Goal: Task Accomplishment & Management: Manage account settings

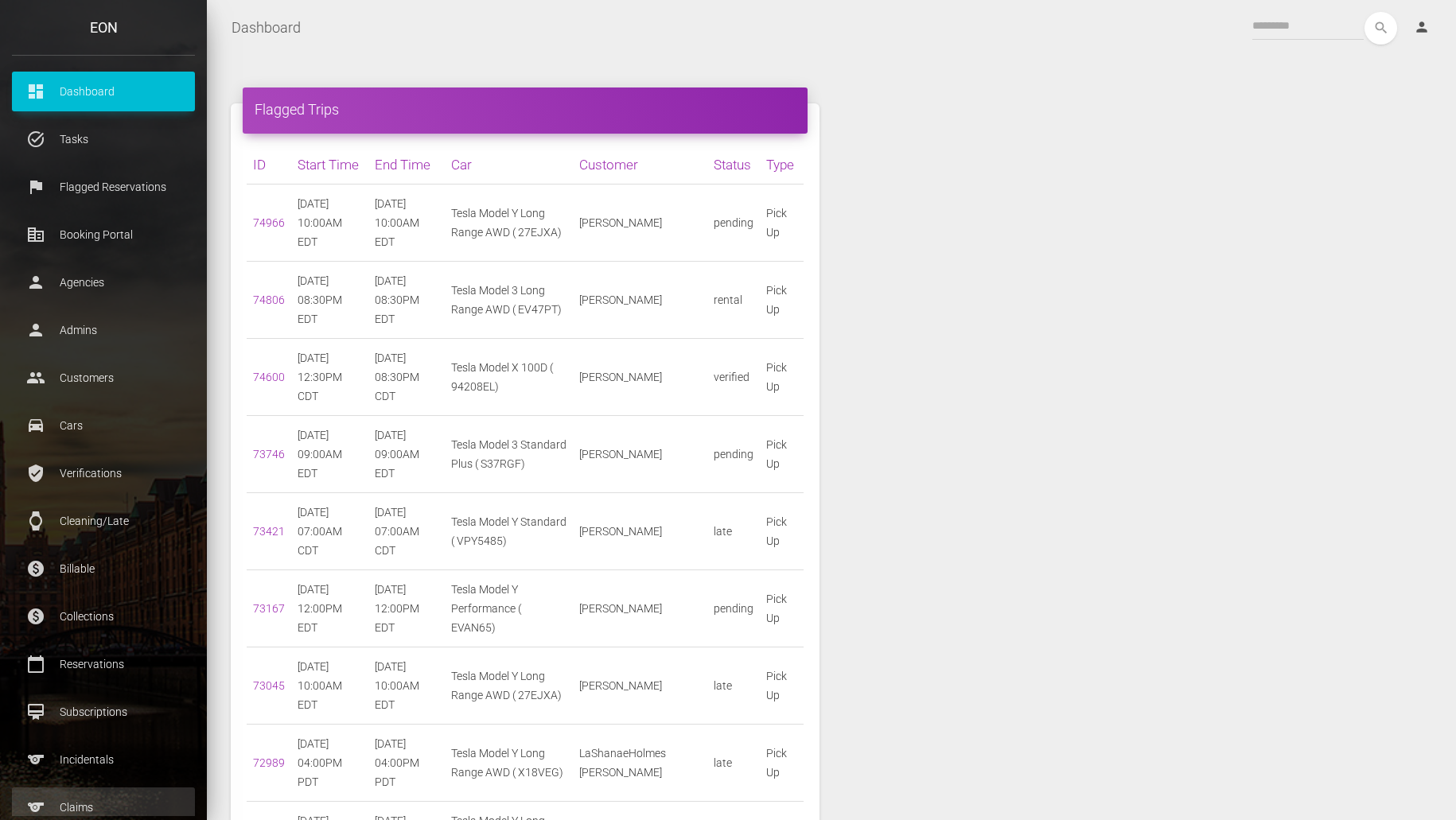
click at [80, 798] on p "Claims" at bounding box center [103, 807] width 159 height 24
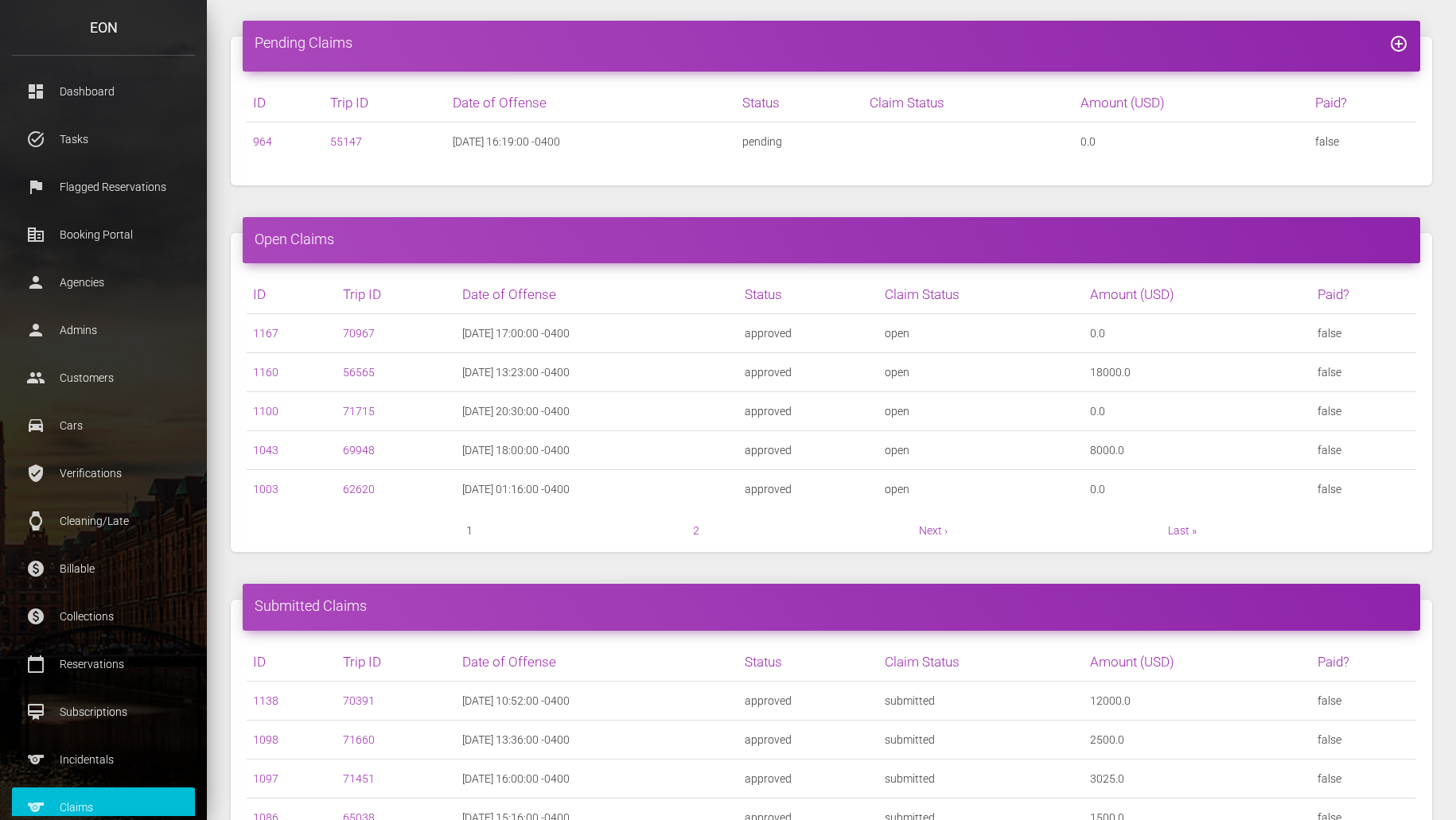
scroll to position [96, 0]
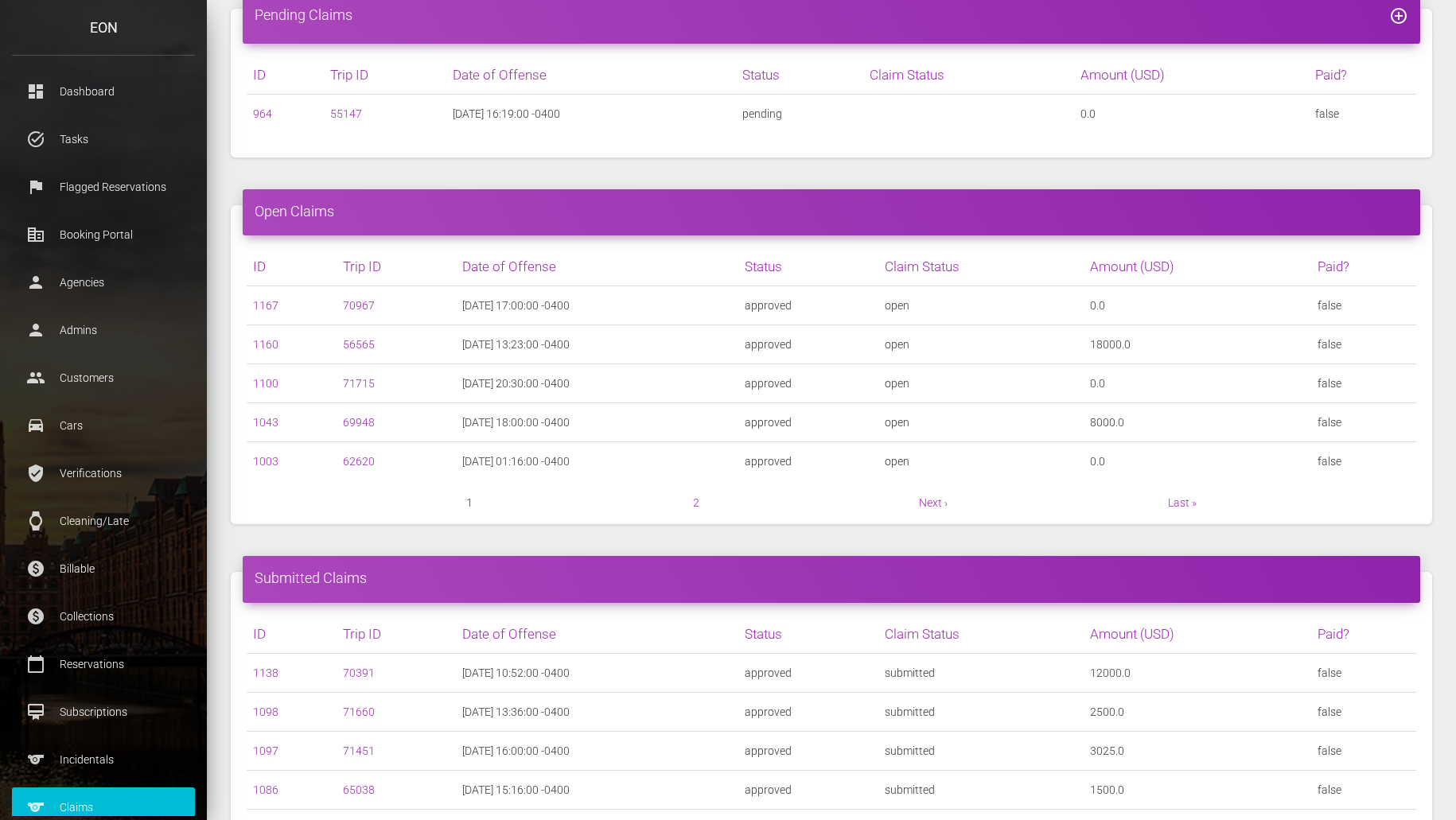
click at [328, 179] on div "Pending Claims add_circle_outline ID Trip ID Date of Offense 964 55147" at bounding box center [832, 83] width 1225 height 196
click at [697, 504] on link "2" at bounding box center [696, 503] width 7 height 13
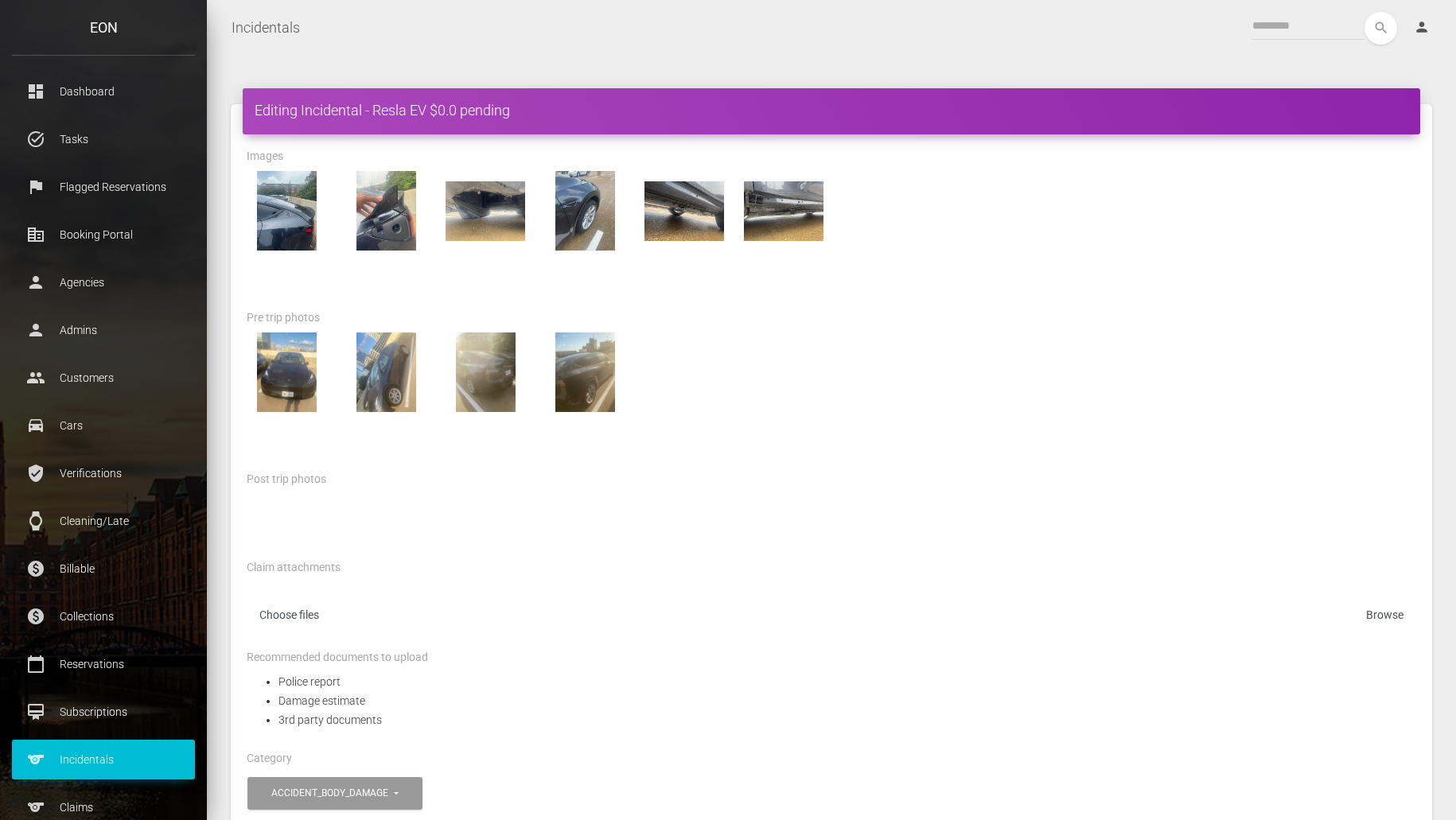
click at [1203, 402] on div at bounding box center [831, 372] width 1193 height 80
click at [908, 34] on div "search person Account Profile Settings Host Rights & Responsibilities Log out" at bounding box center [878, 28] width 1131 height 33
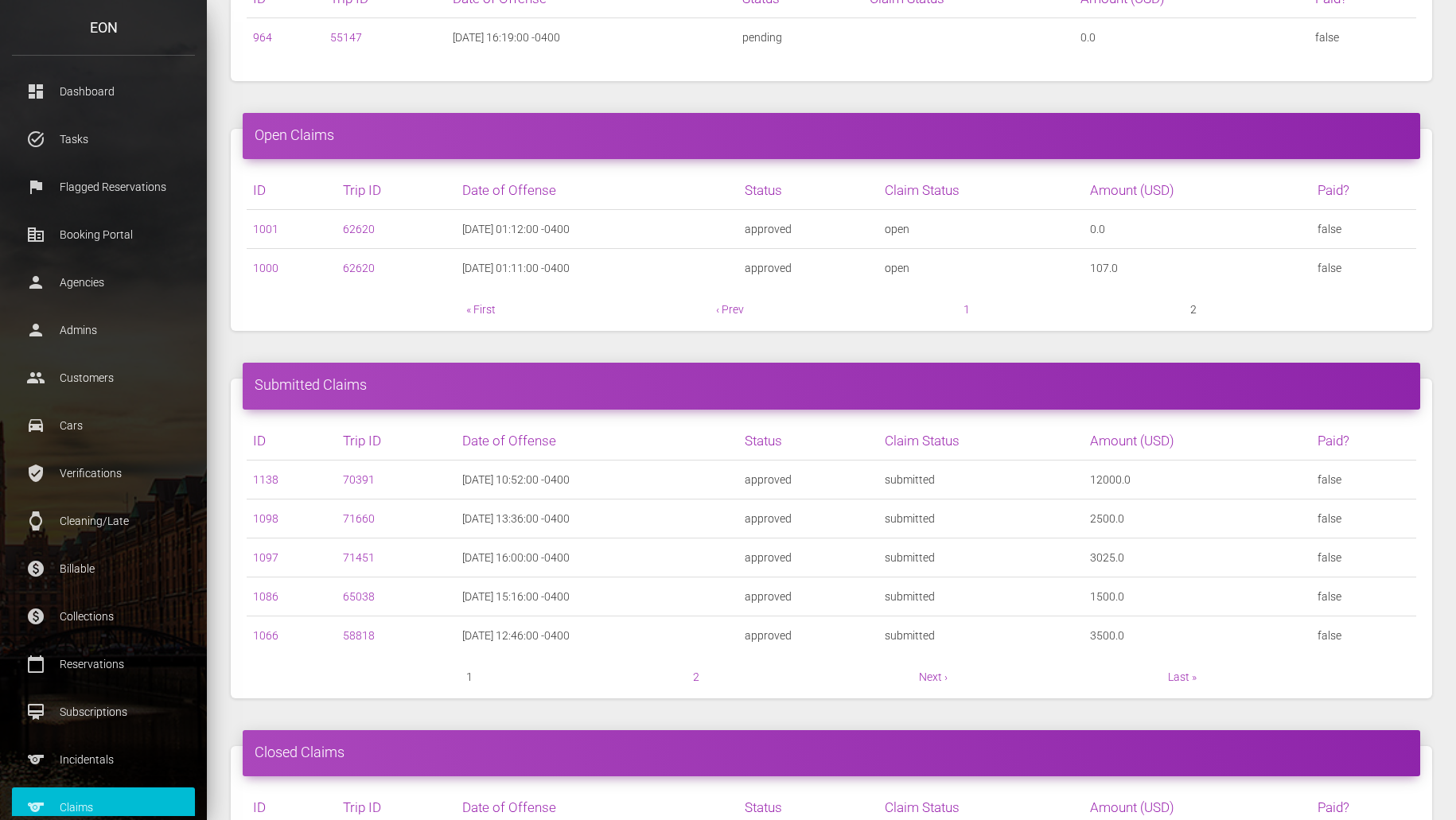
scroll to position [173, 0]
click at [697, 674] on link "2" at bounding box center [696, 676] width 7 height 13
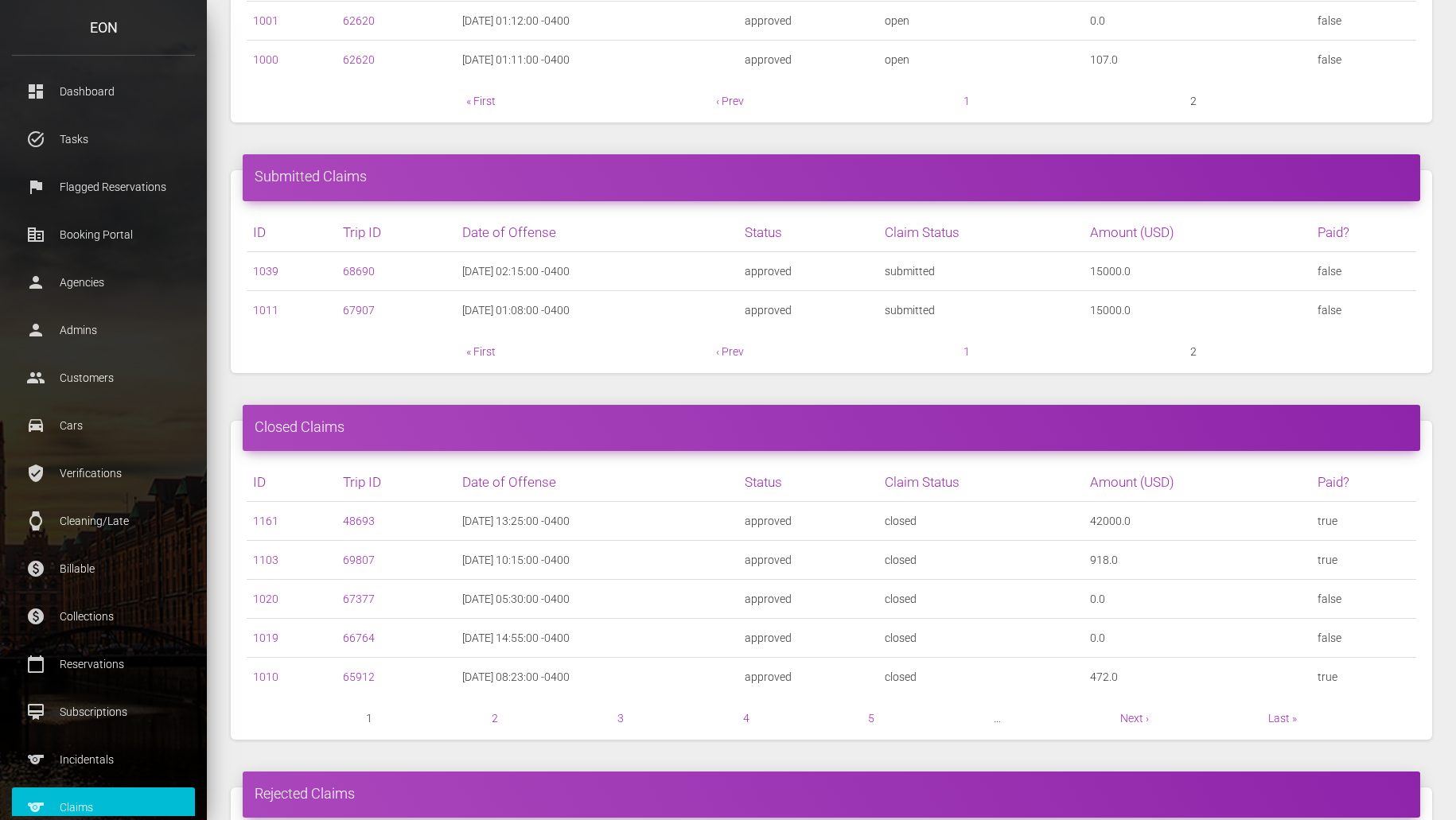
scroll to position [382, 0]
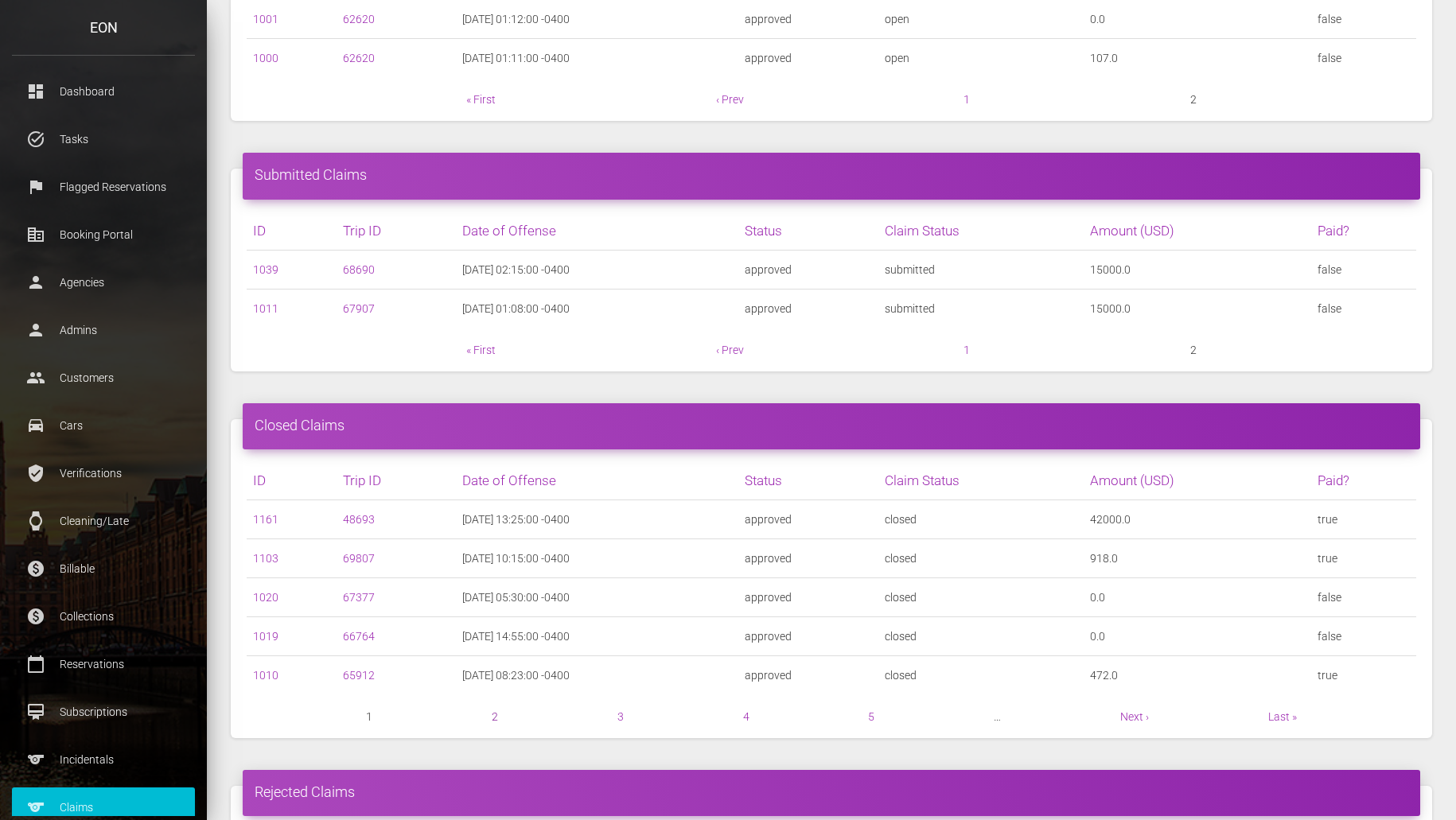
click at [495, 713] on link "2" at bounding box center [495, 717] width 7 height 13
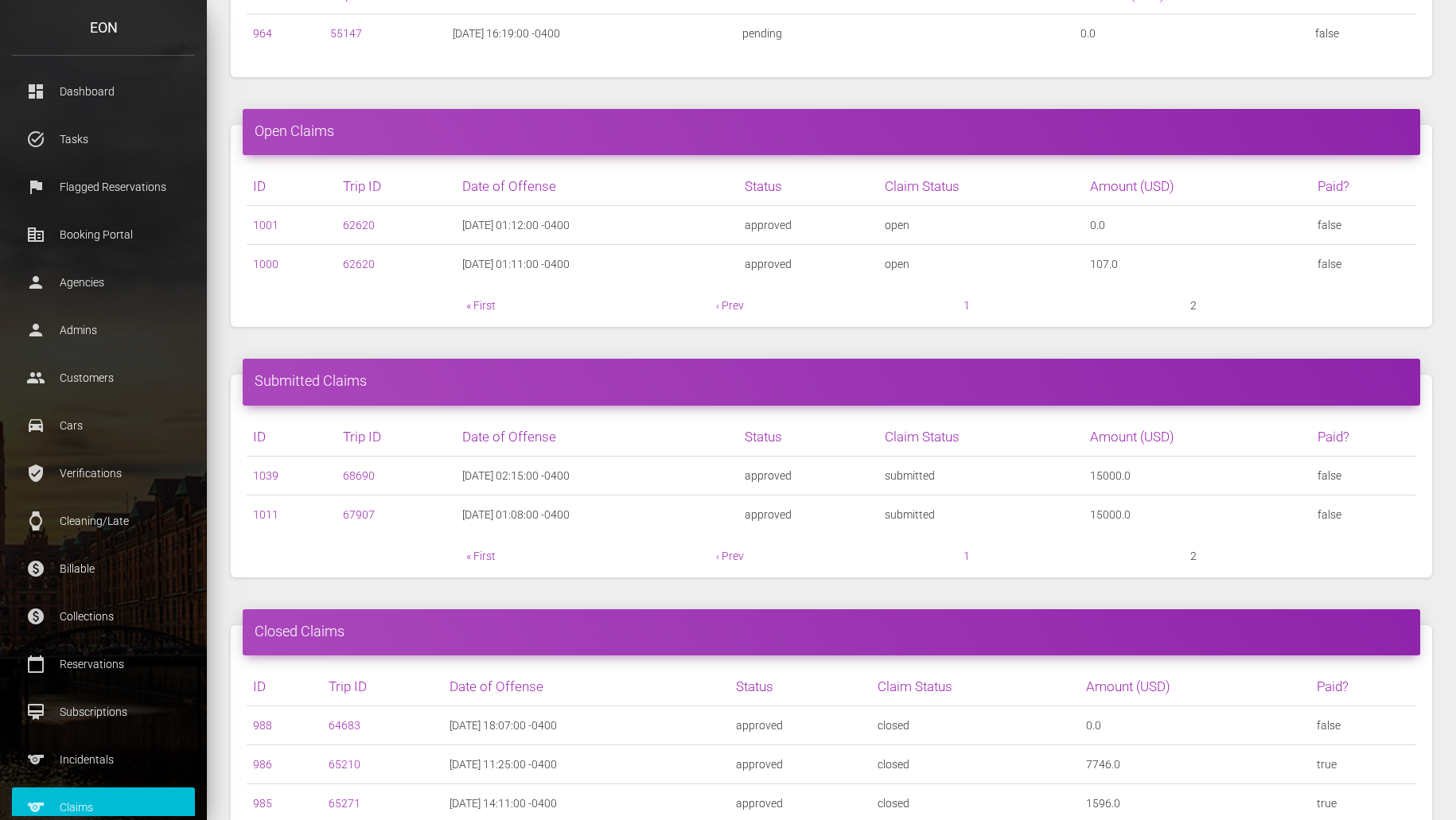
scroll to position [337, 0]
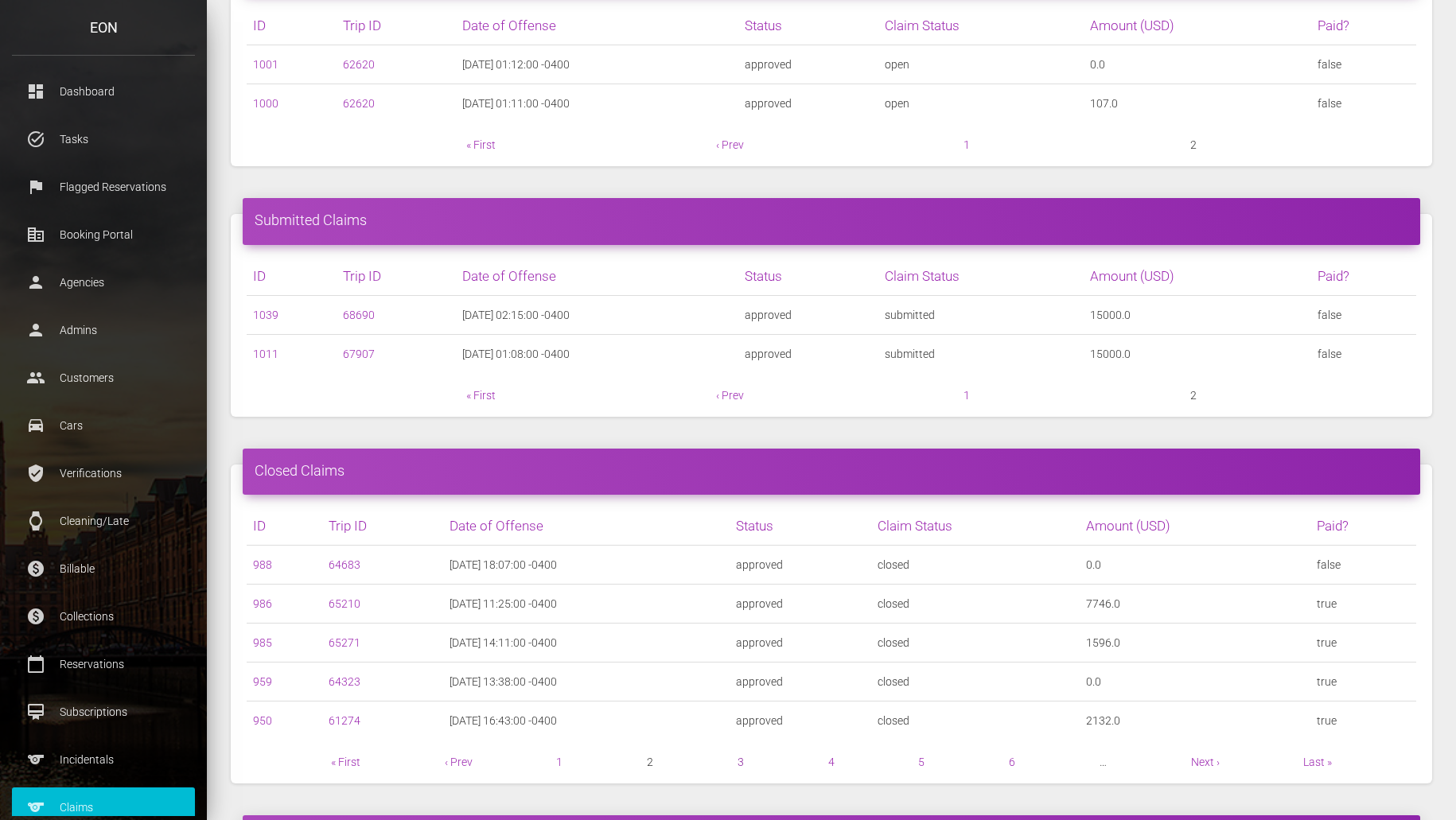
click at [738, 762] on link "3" at bounding box center [741, 762] width 7 height 13
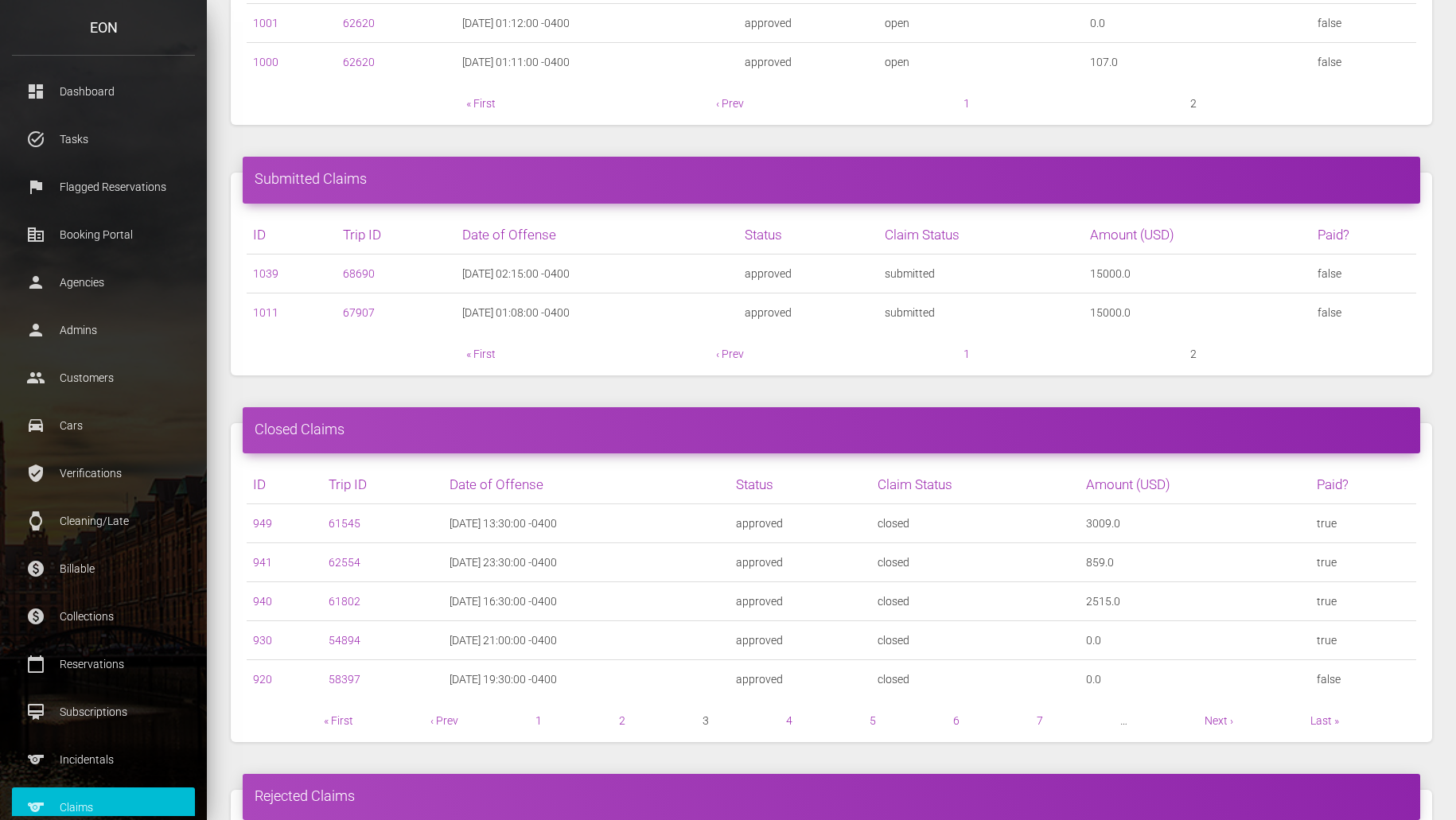
scroll to position [487, 0]
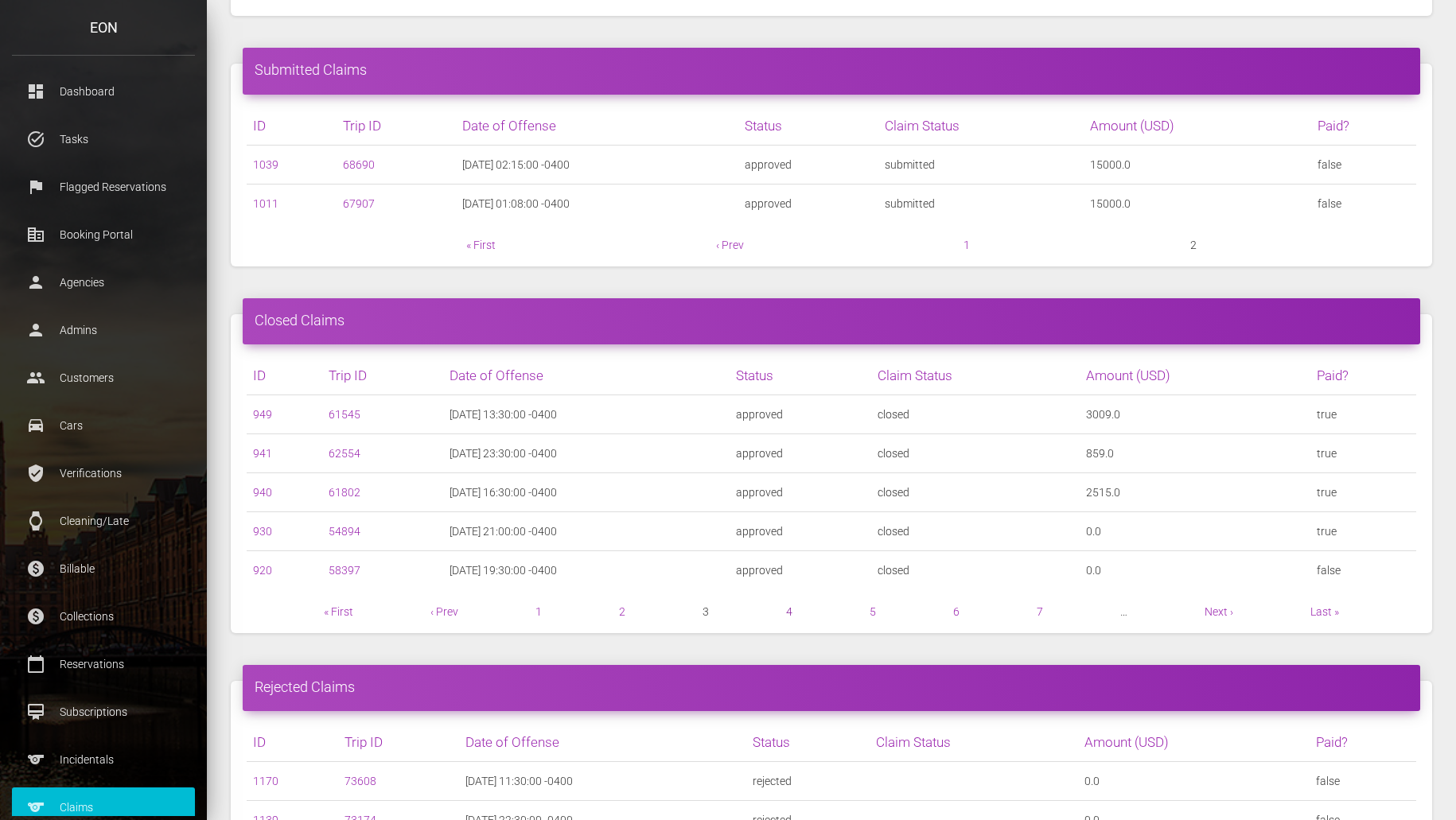
click at [787, 616] on link "4" at bounding box center [789, 612] width 7 height 13
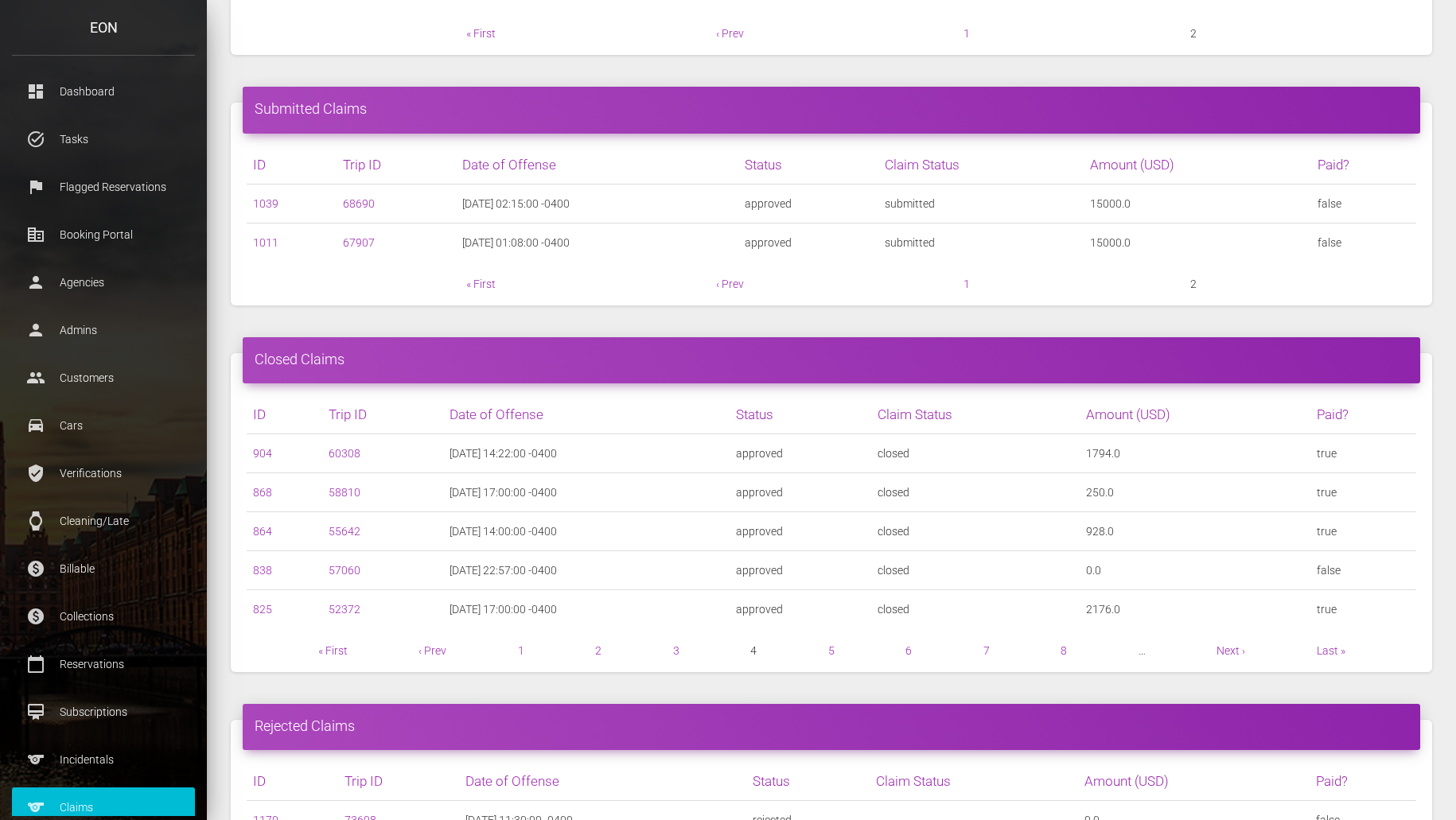
scroll to position [450, 0]
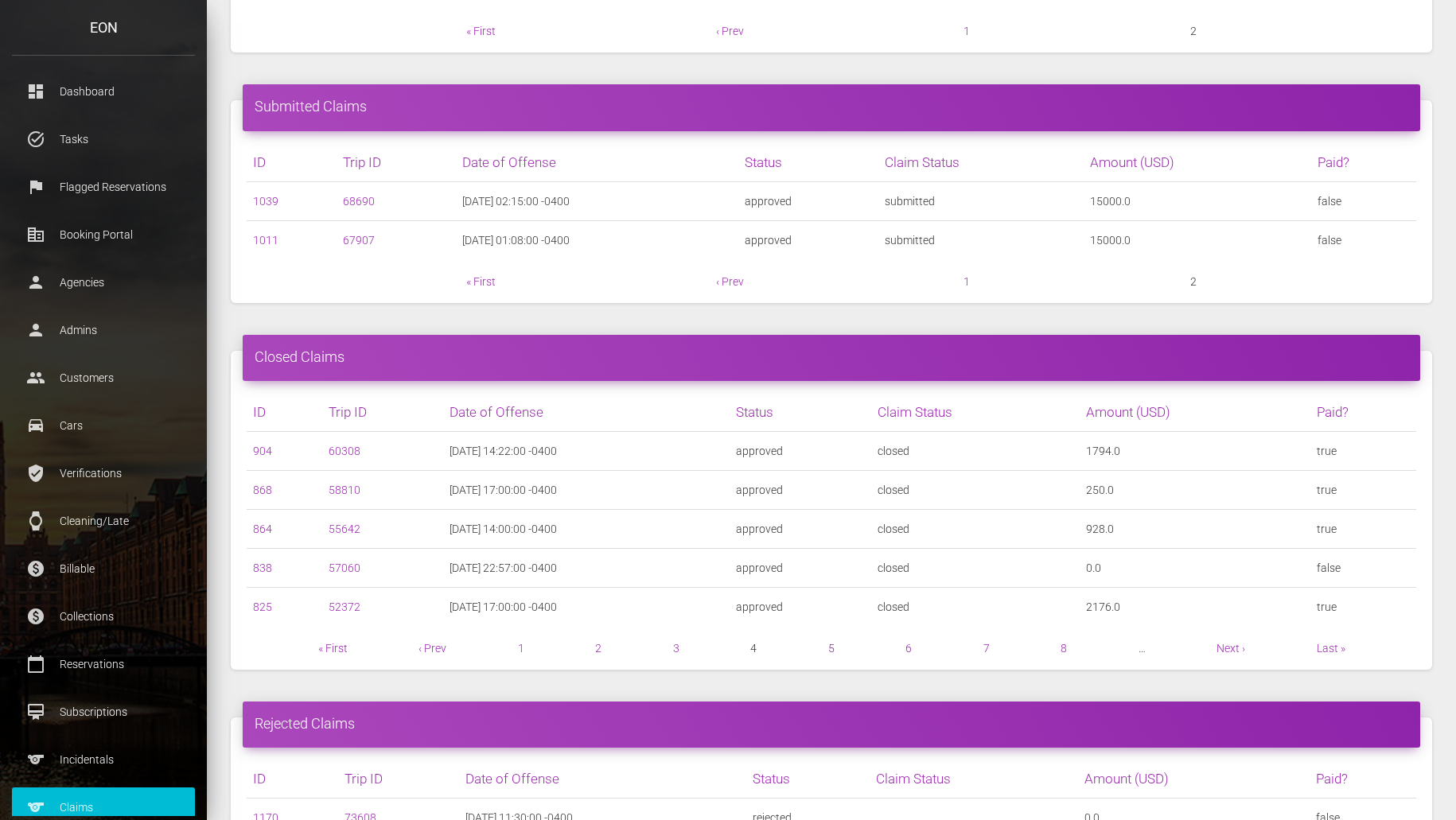
click at [832, 649] on link "5" at bounding box center [832, 648] width 7 height 13
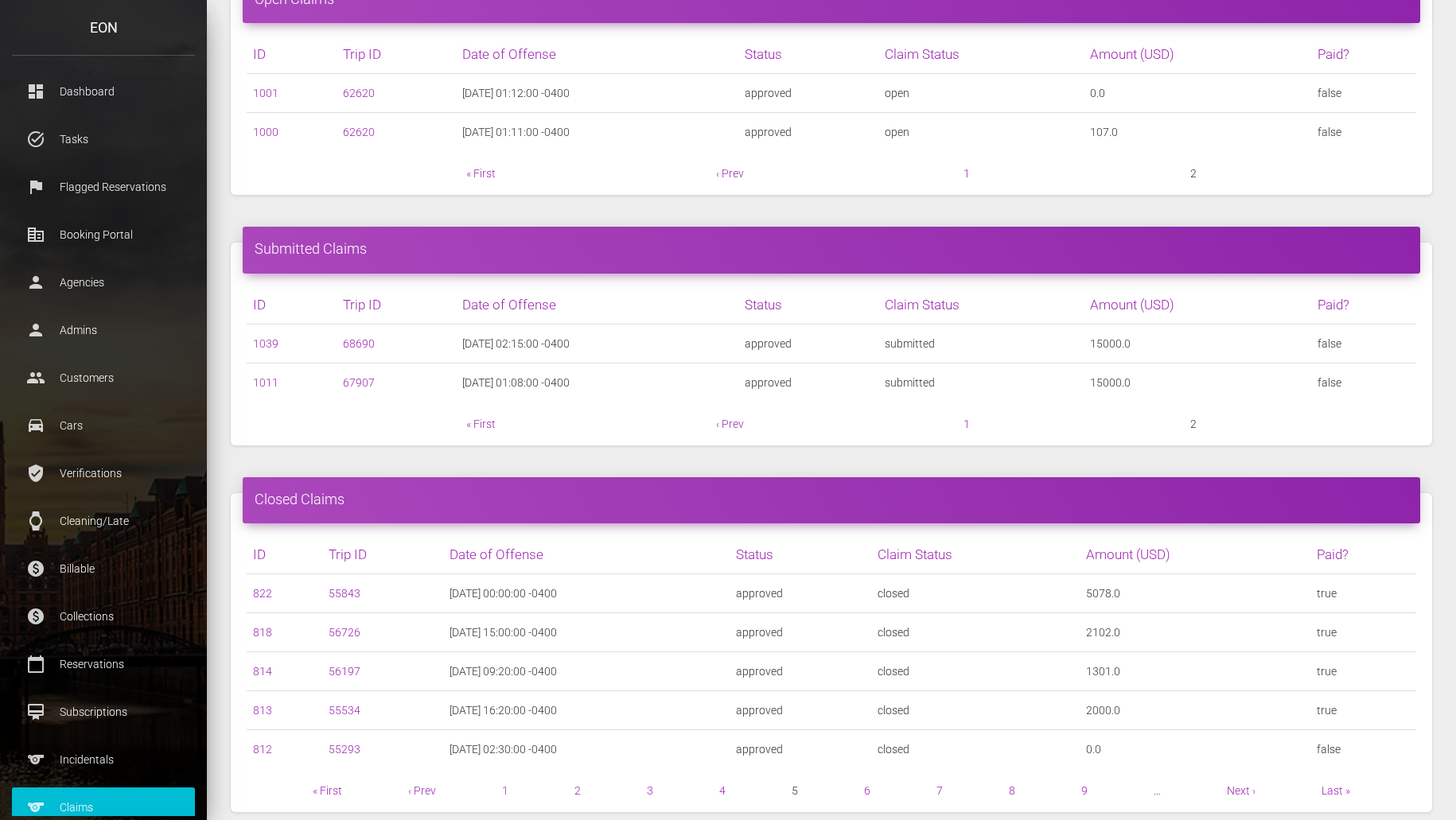
scroll to position [311, 0]
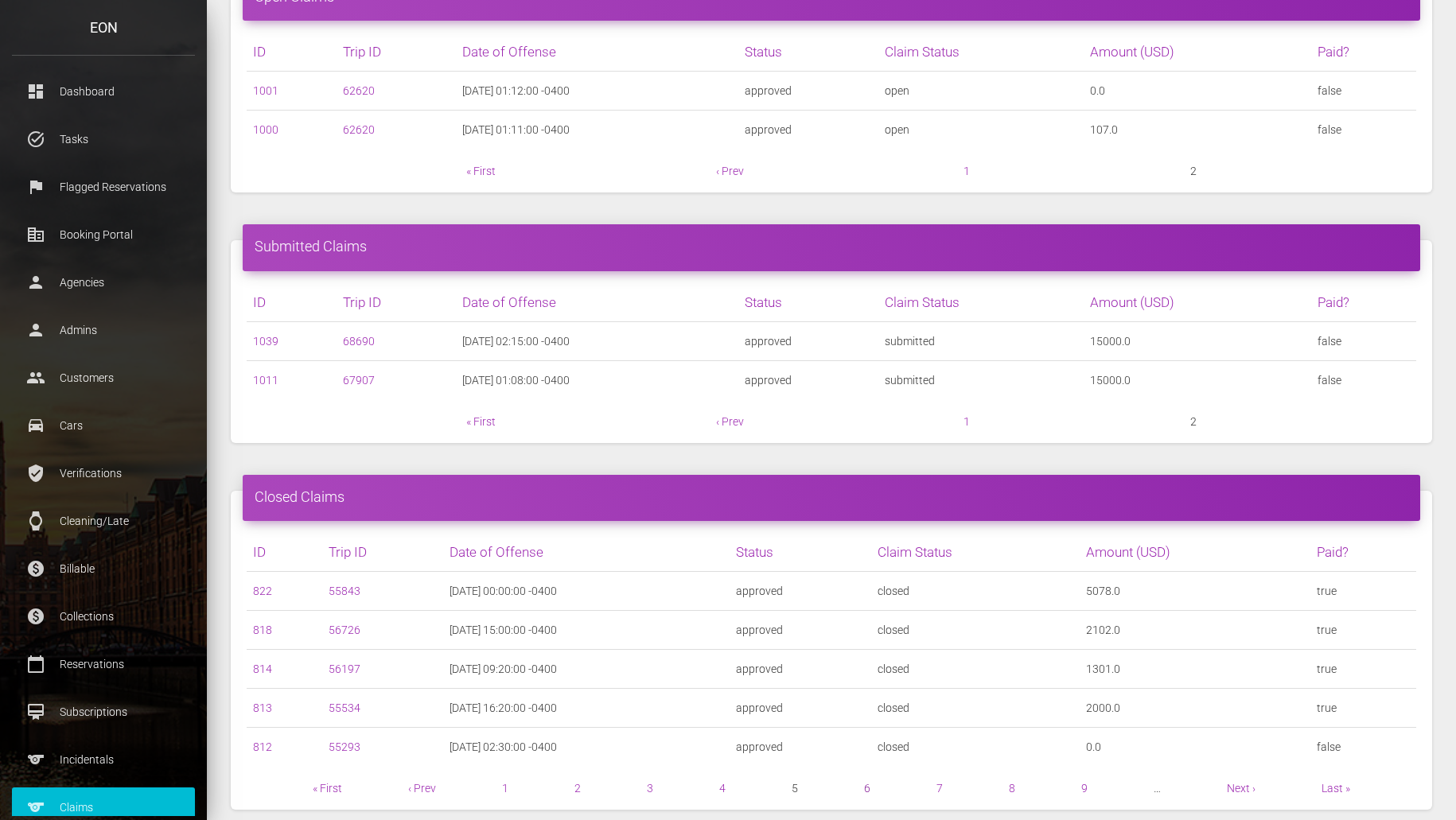
click at [868, 789] on link "6" at bounding box center [867, 788] width 7 height 13
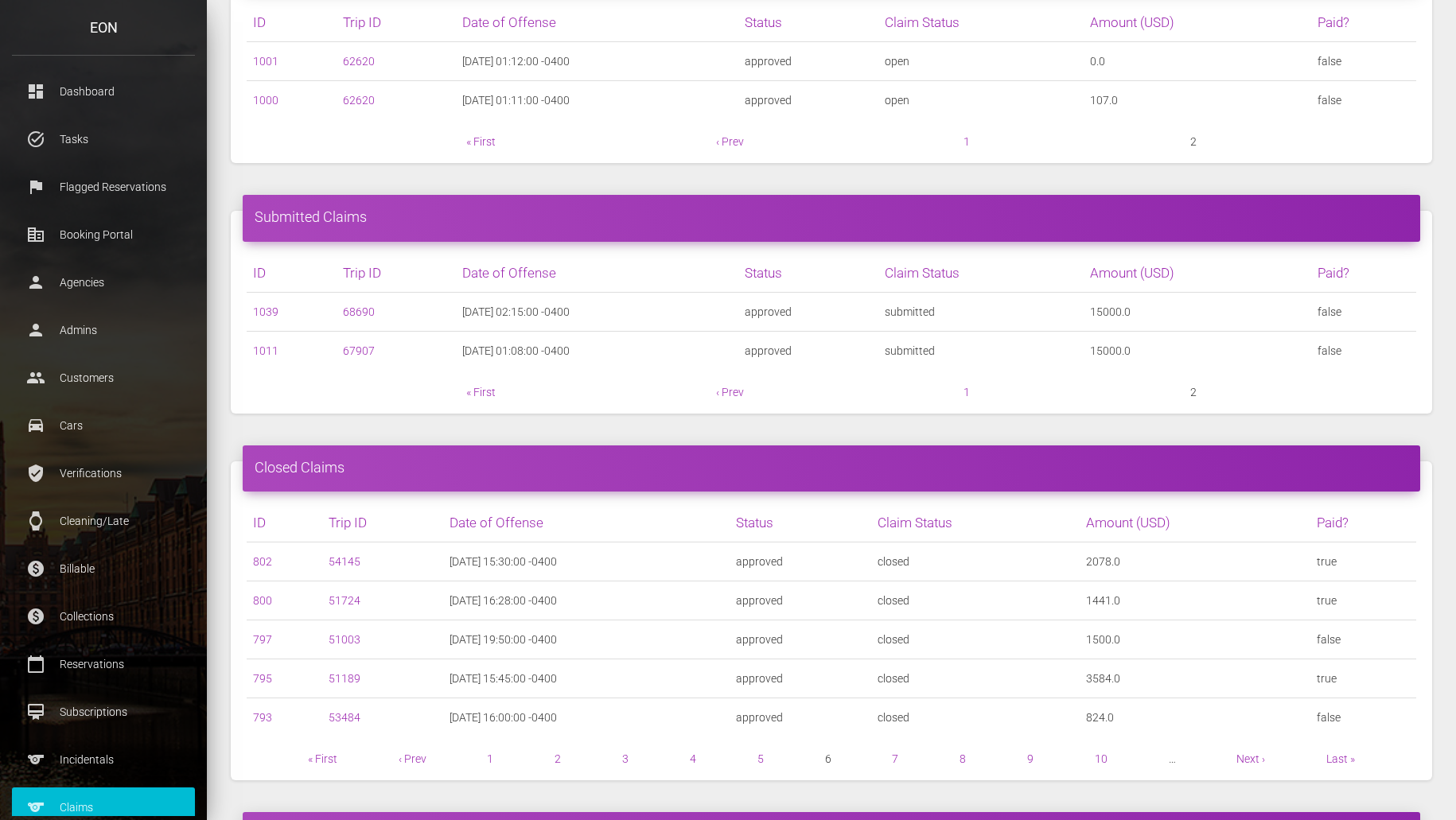
scroll to position [339, 0]
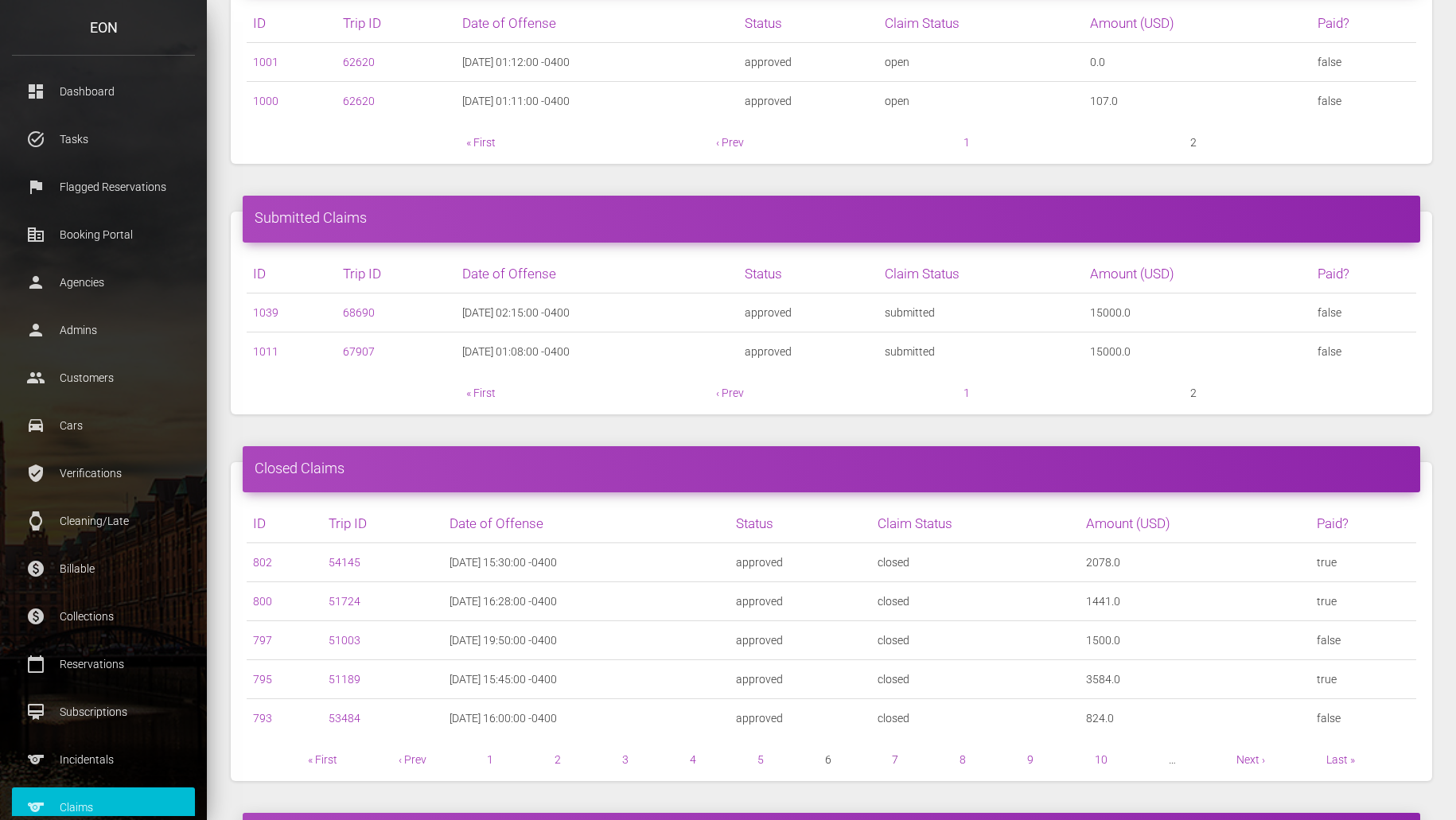
click at [898, 754] on link "7" at bounding box center [895, 759] width 7 height 13
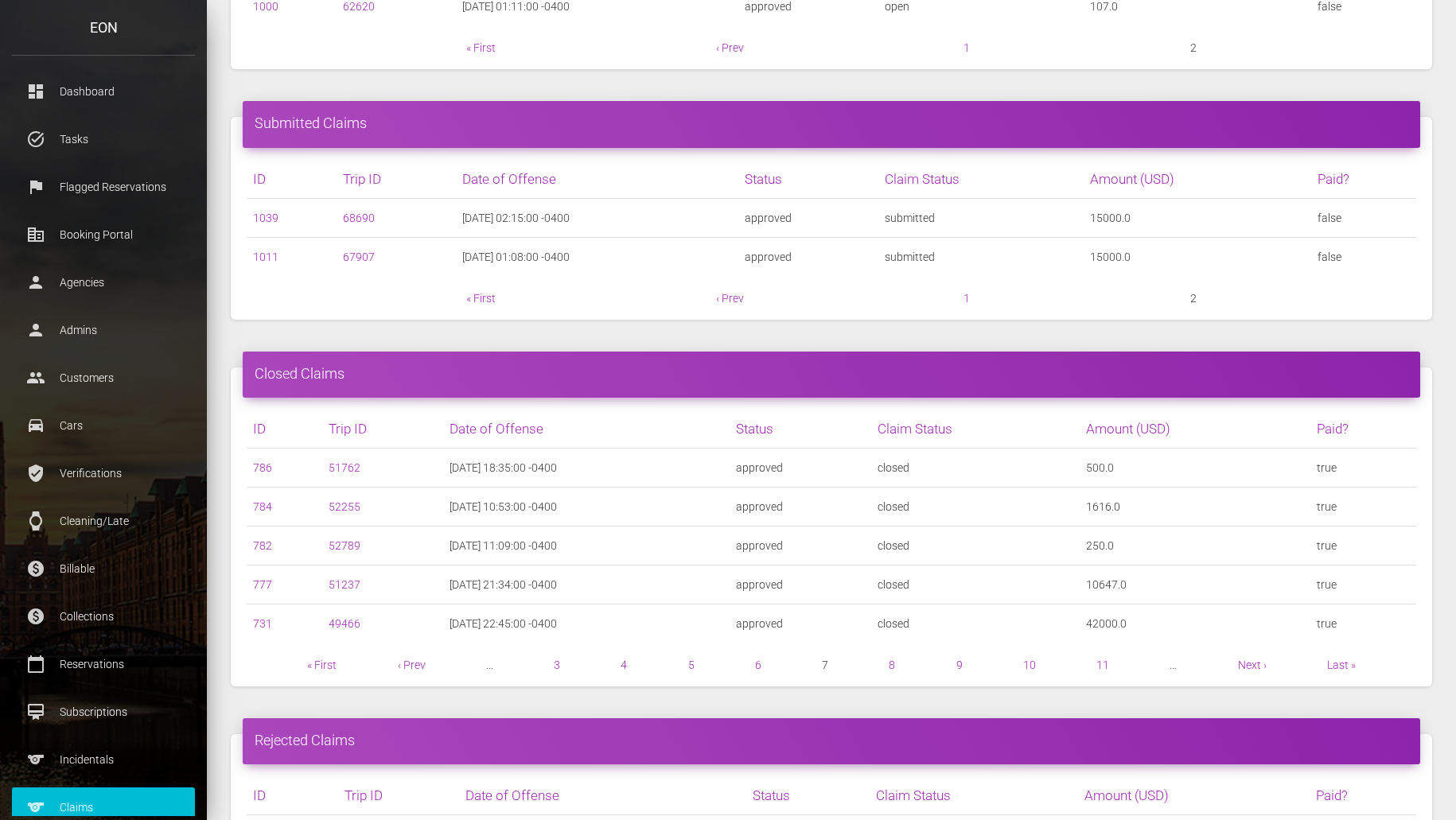
scroll to position [434, 0]
click at [893, 669] on link "8" at bounding box center [892, 664] width 7 height 13
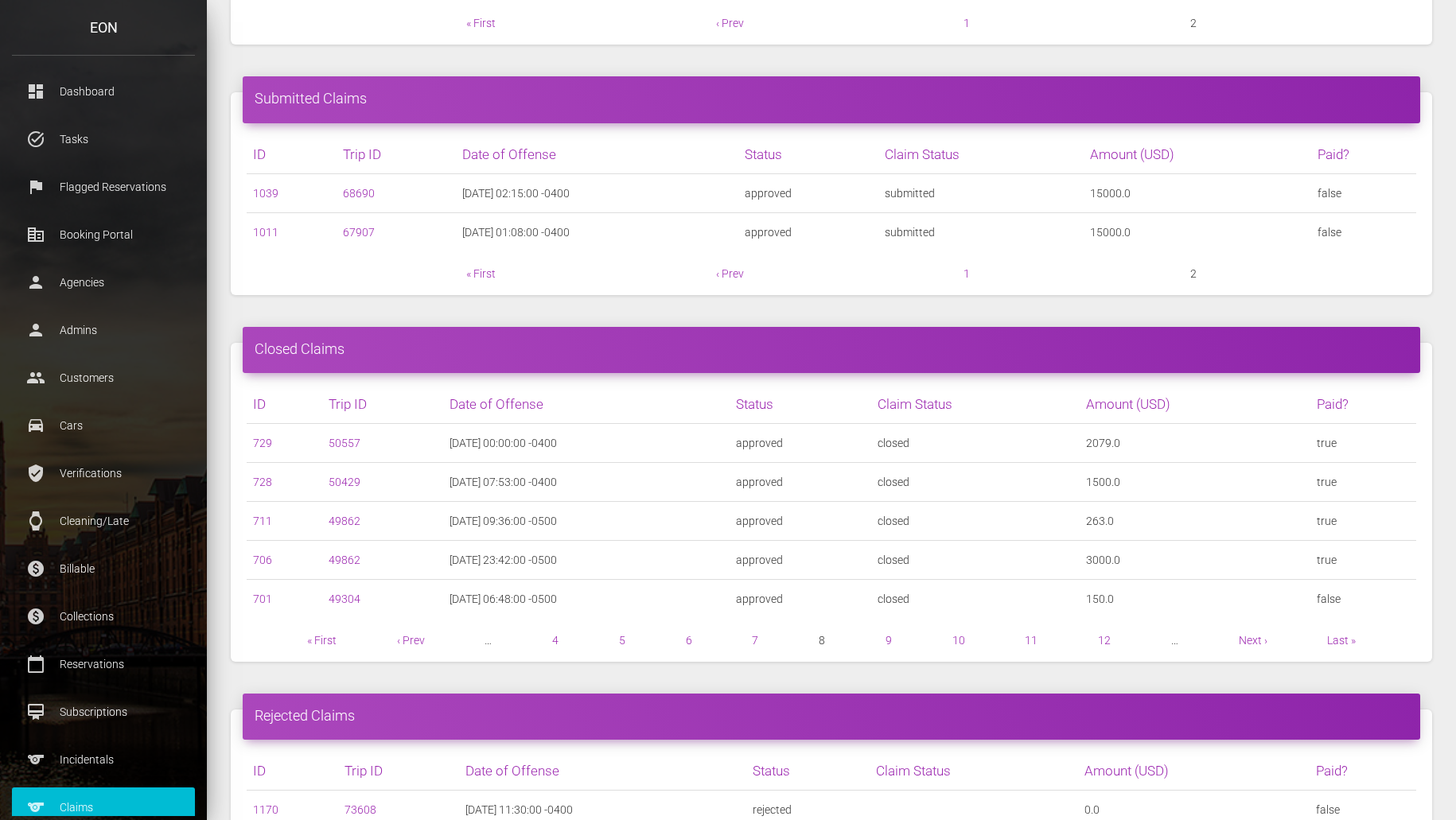
scroll to position [506, 0]
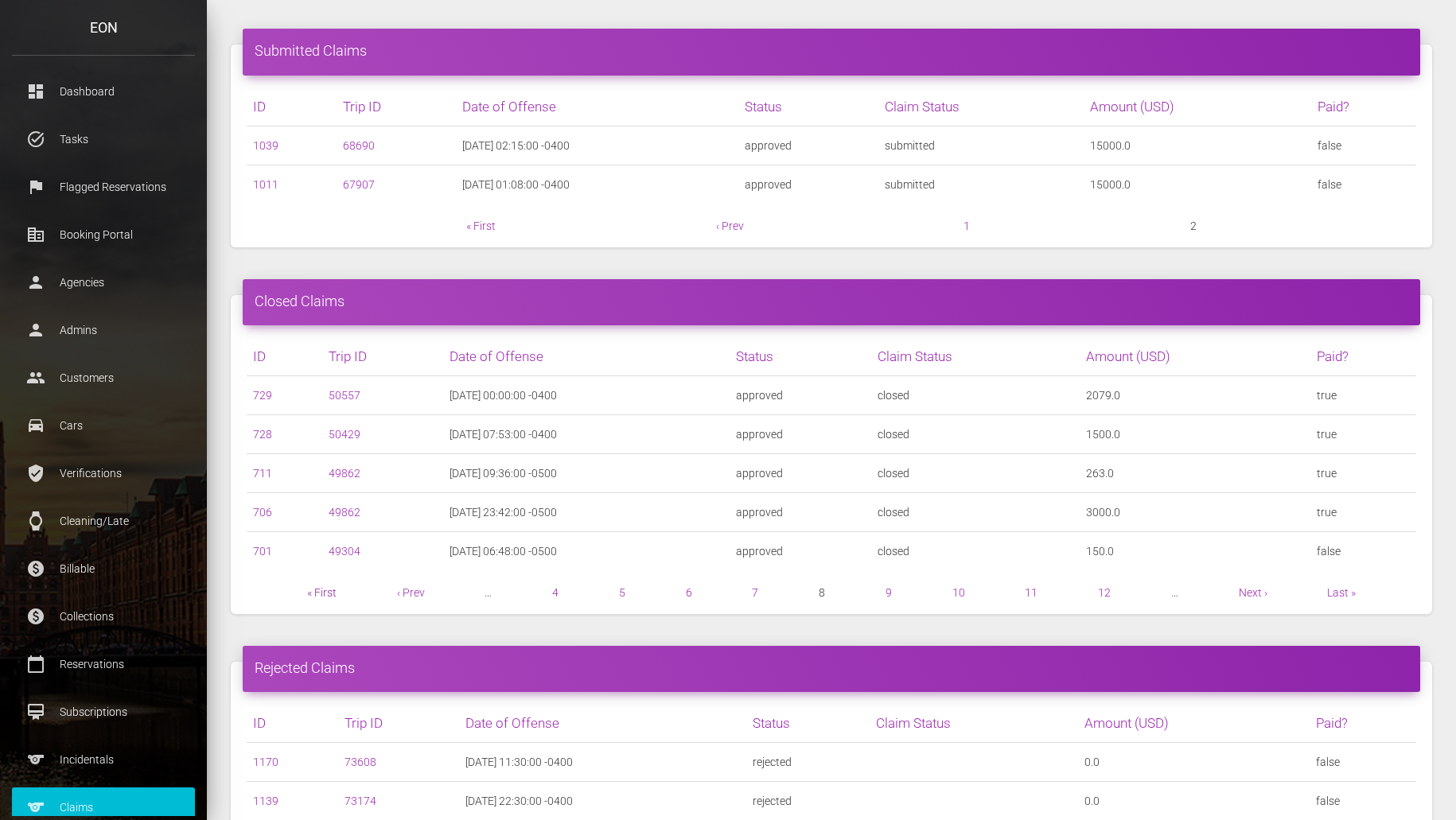
click at [333, 593] on link "« First" at bounding box center [321, 592] width 30 height 13
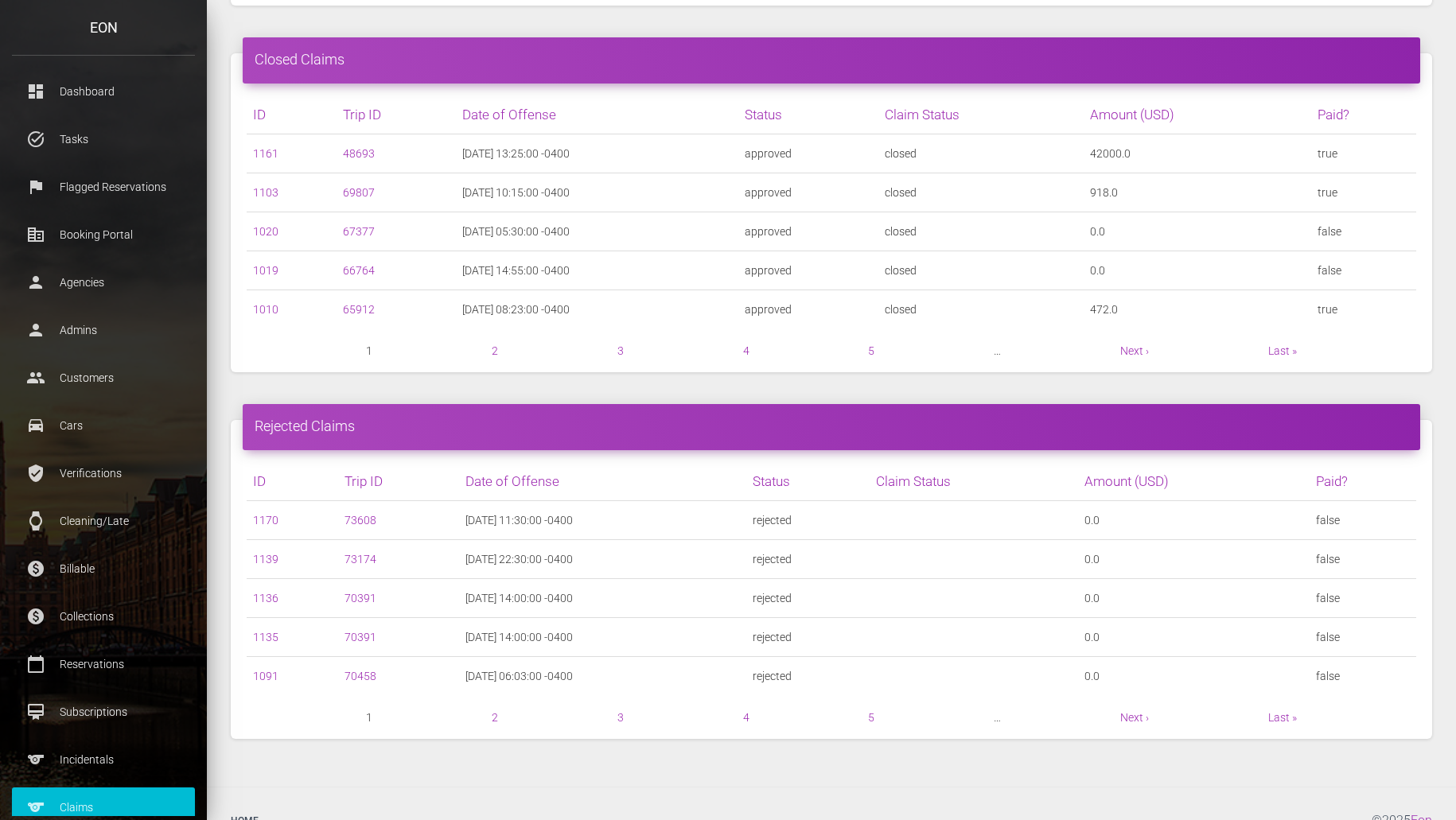
scroll to position [782, 0]
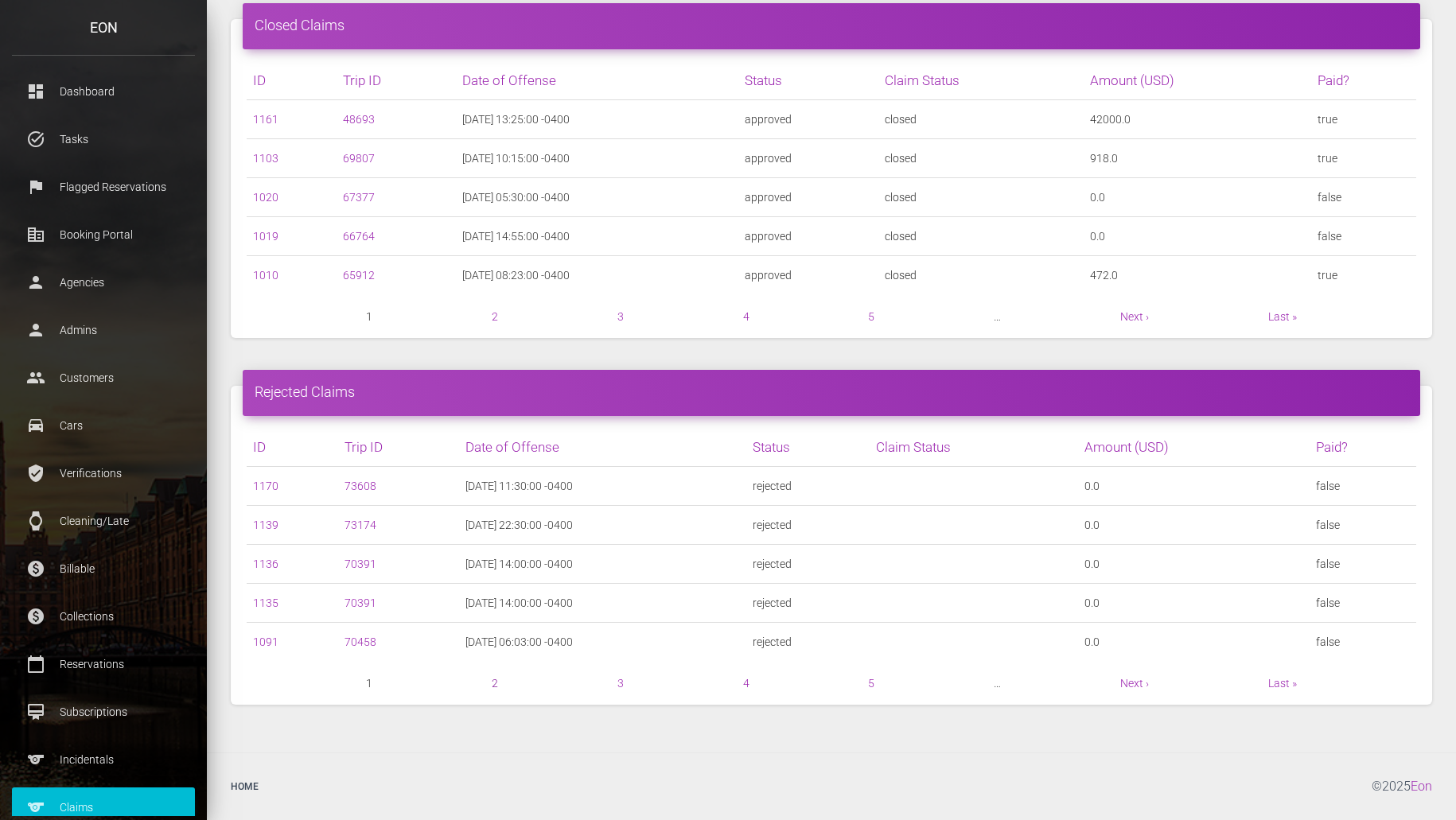
click at [492, 686] on link "2" at bounding box center [495, 683] width 7 height 13
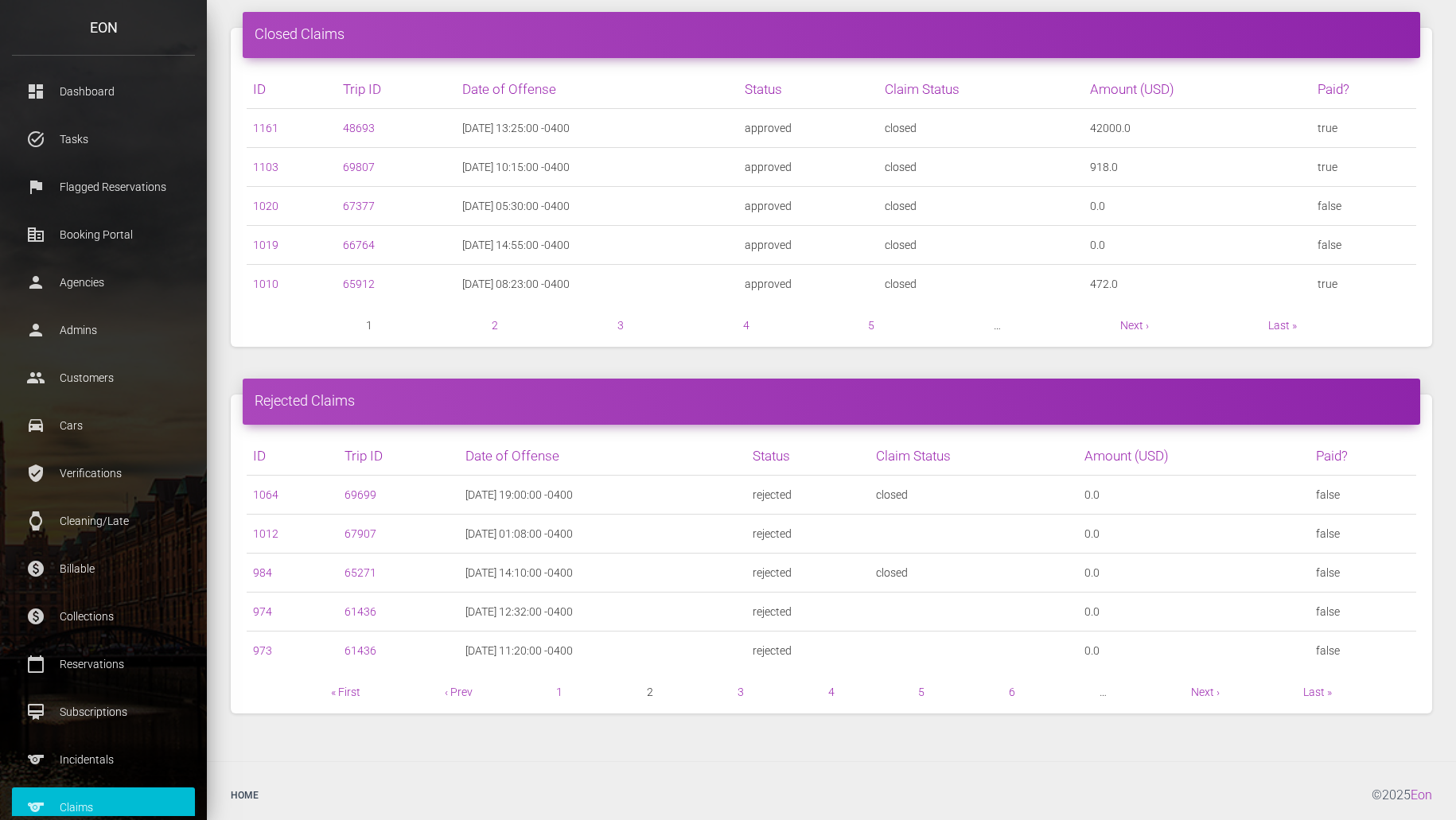
scroll to position [782, 0]
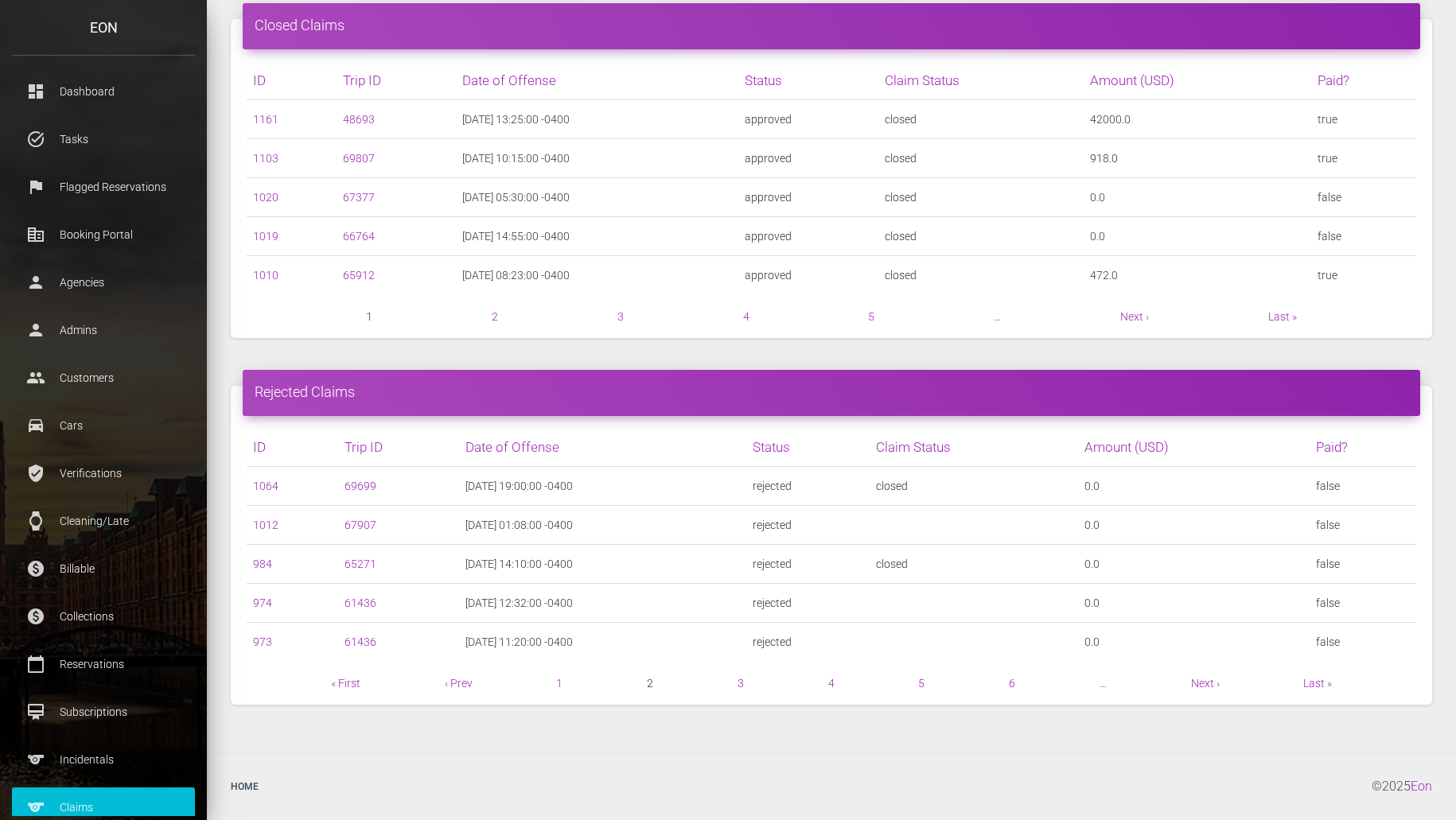
click at [740, 681] on link "3" at bounding box center [741, 683] width 7 height 13
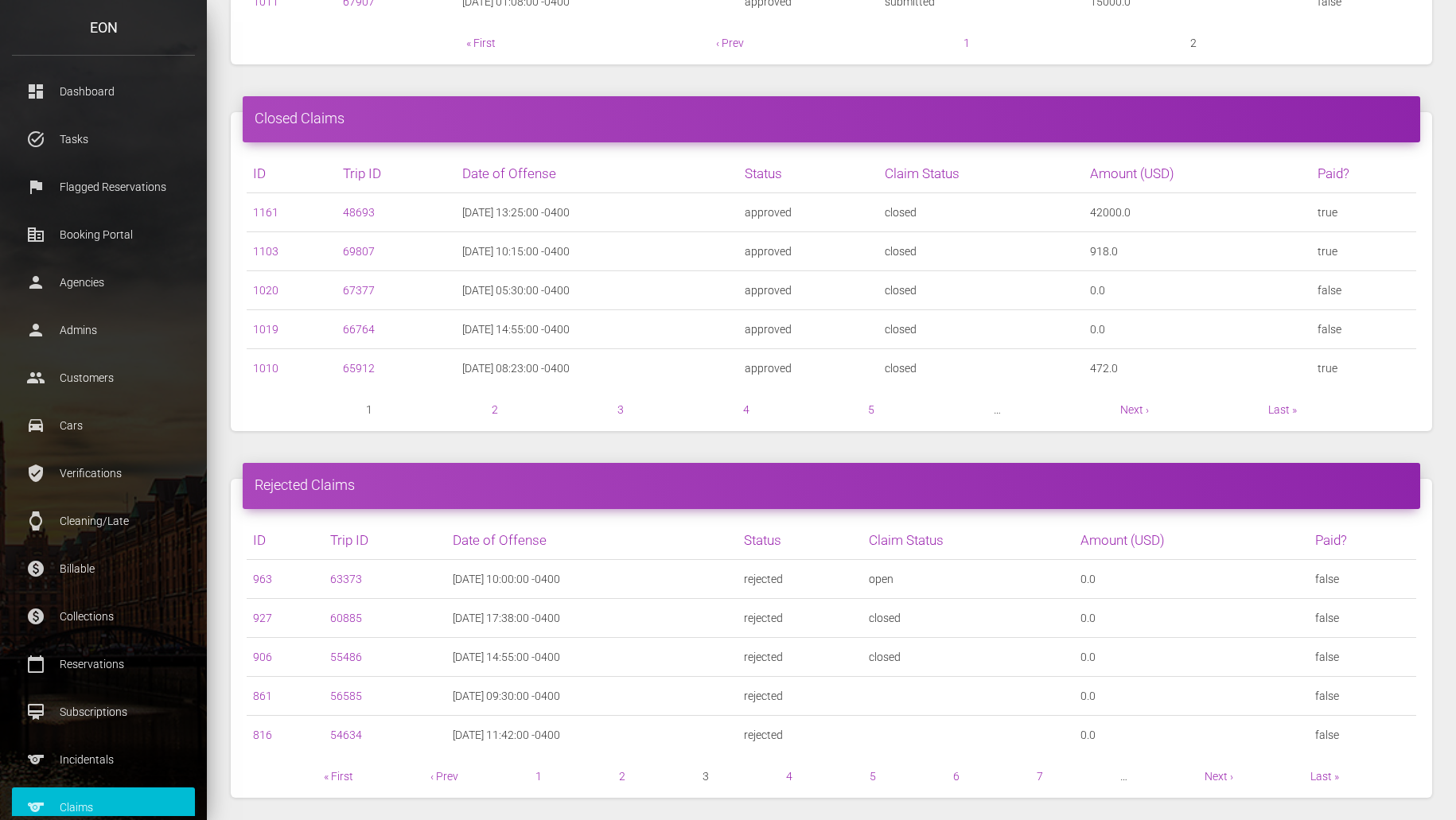
scroll to position [711, 0]
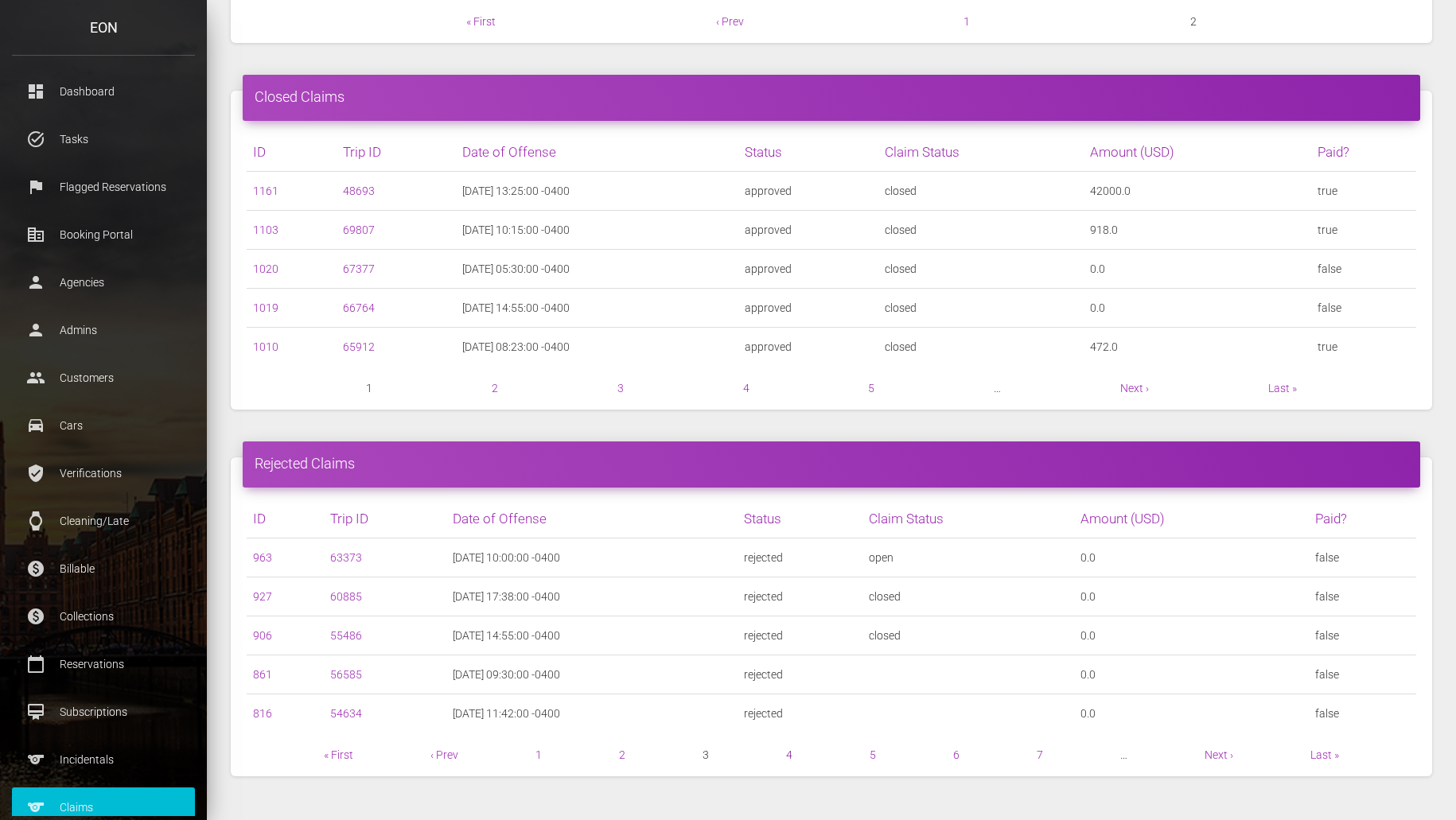
click at [788, 759] on link "4" at bounding box center [789, 755] width 7 height 13
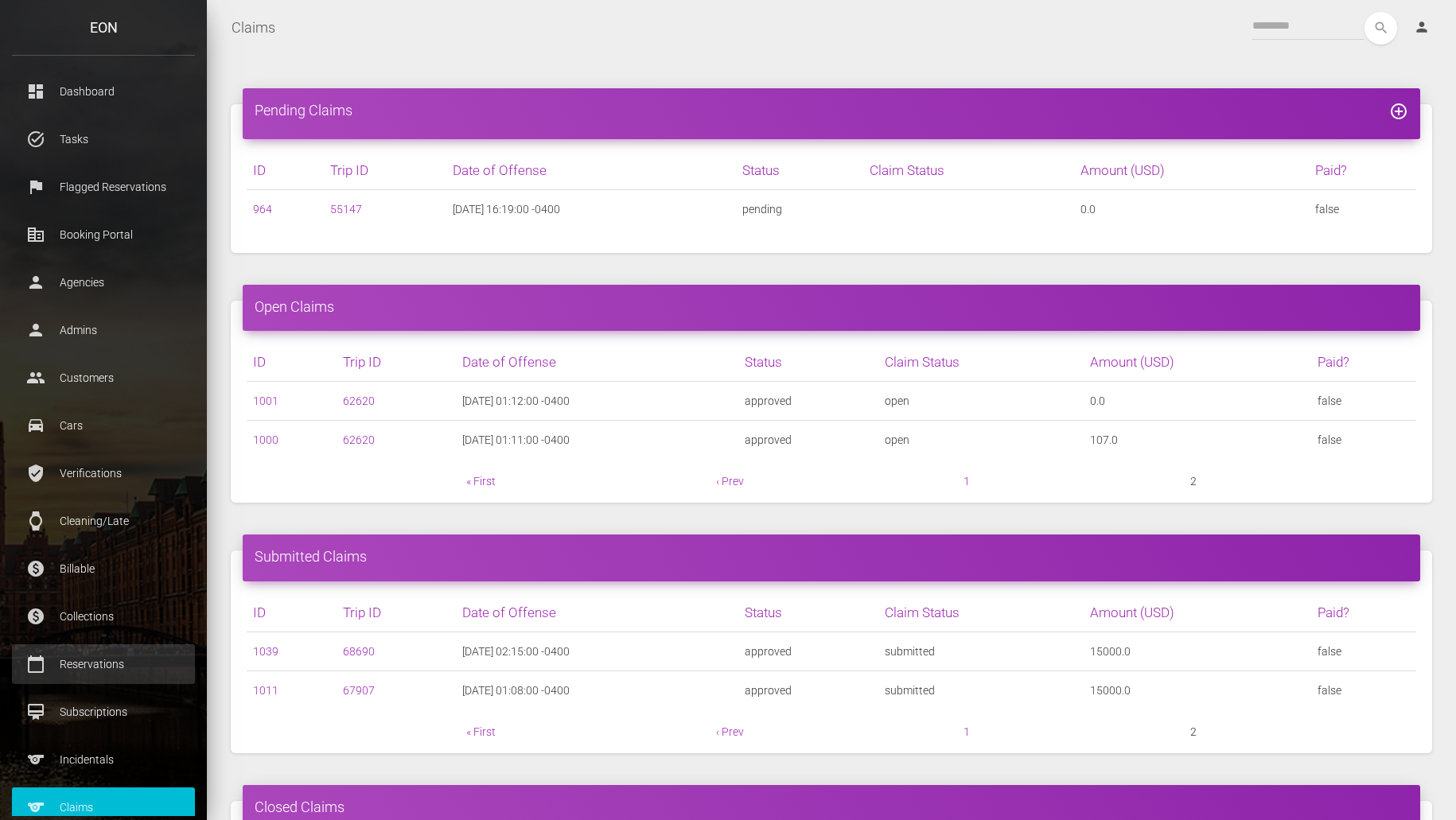
click at [127, 649] on link "calendar_today Reservations" at bounding box center [103, 664] width 183 height 40
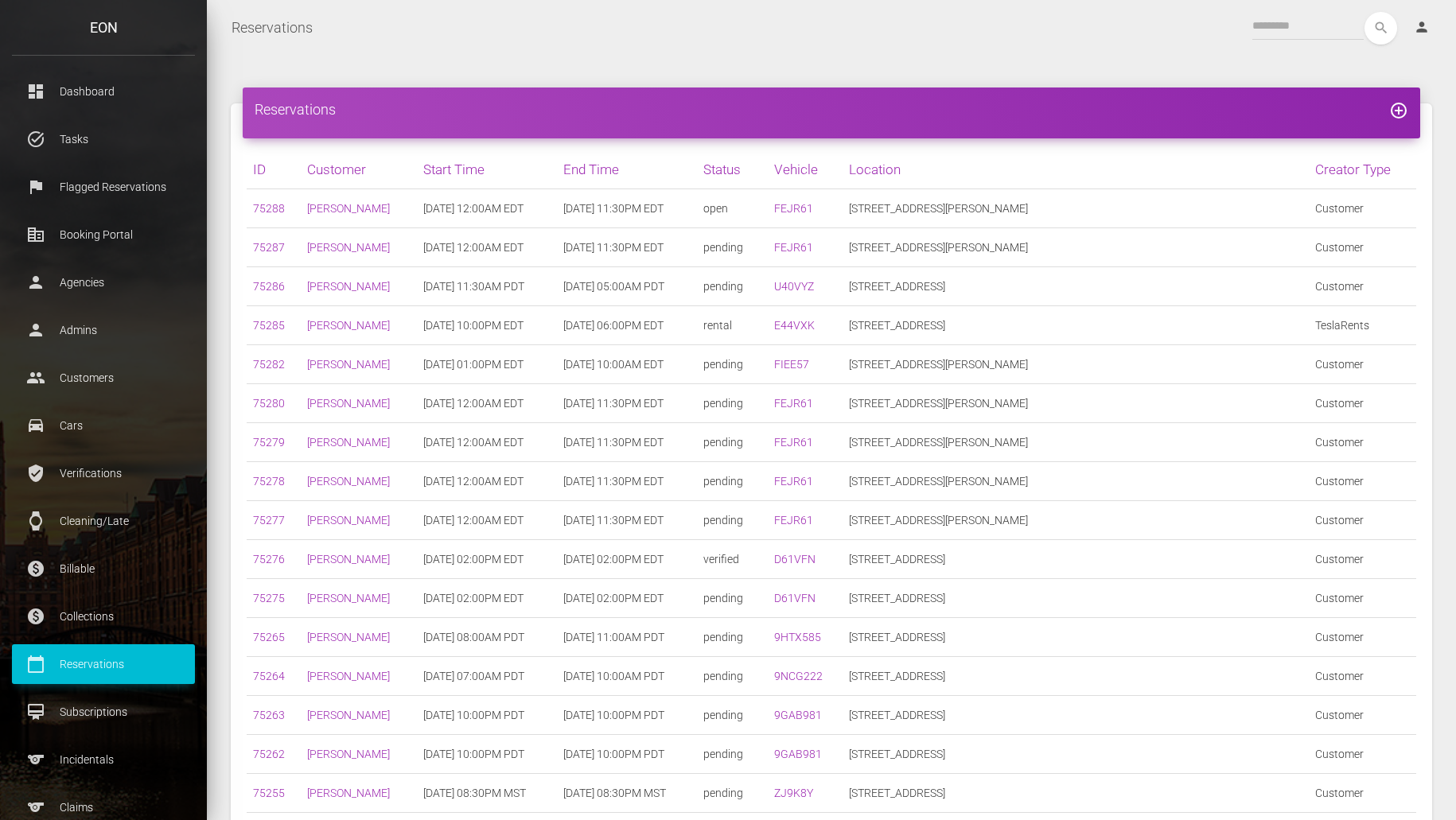
click at [1275, 9] on div "Reservations Toggle navigation search person Account Profile Settings Host Righ…" at bounding box center [831, 27] width 1249 height 40
click at [1277, 21] on input "text" at bounding box center [1308, 26] width 112 height 29
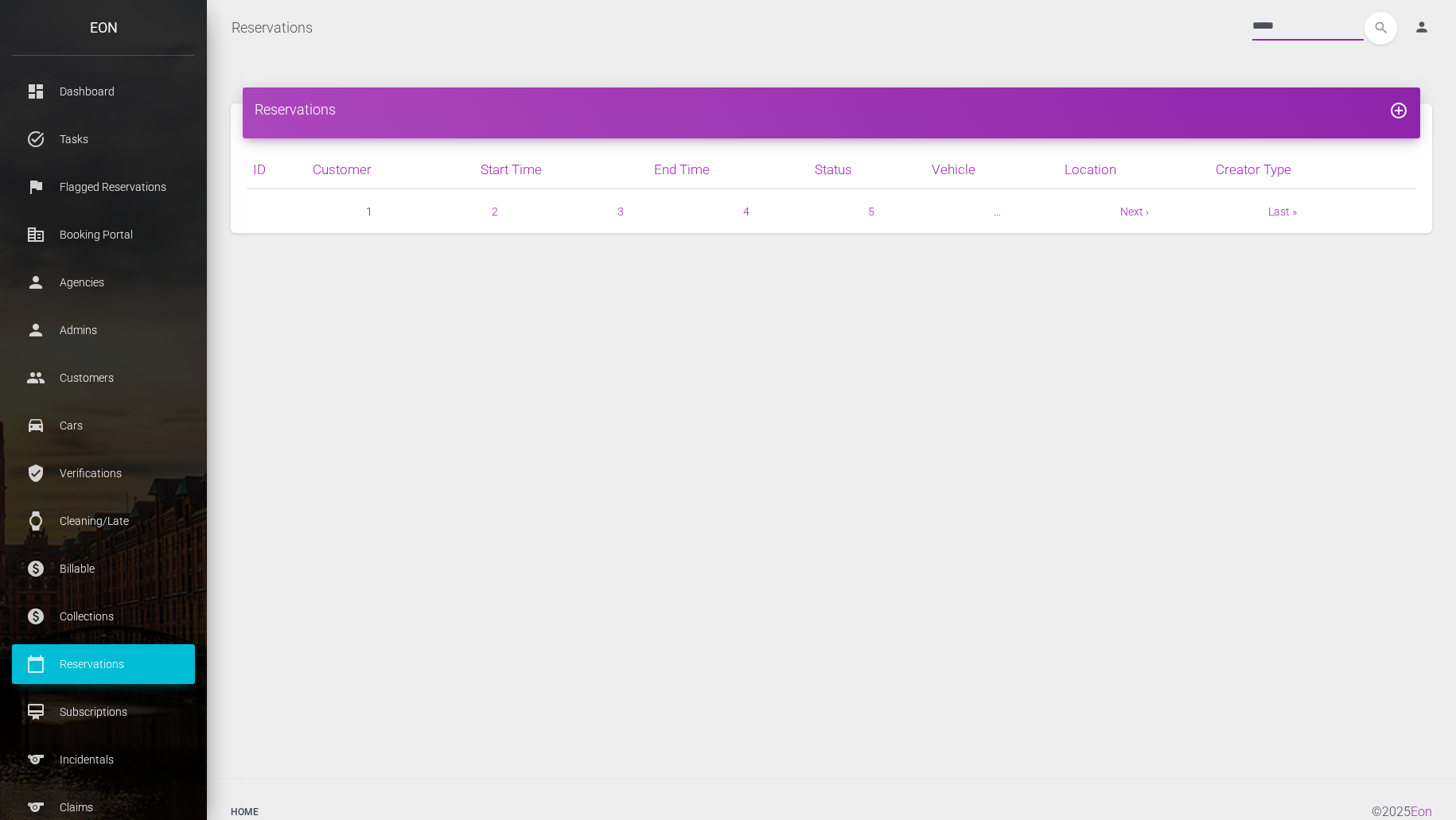
type input "*****"
click at [1365, 12] on button "search" at bounding box center [1381, 28] width 33 height 33
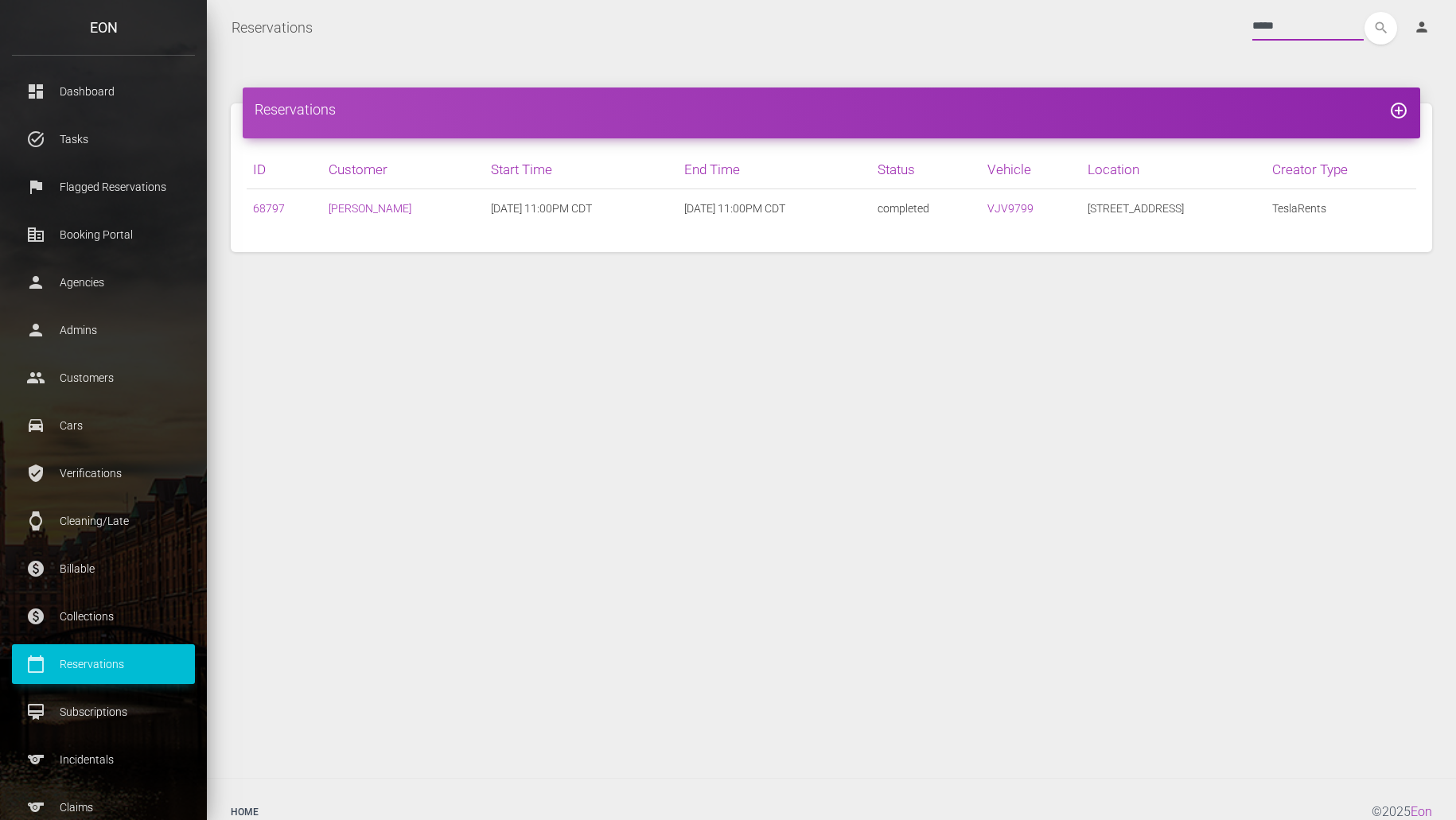
click at [1283, 30] on input "*****" at bounding box center [1308, 26] width 112 height 29
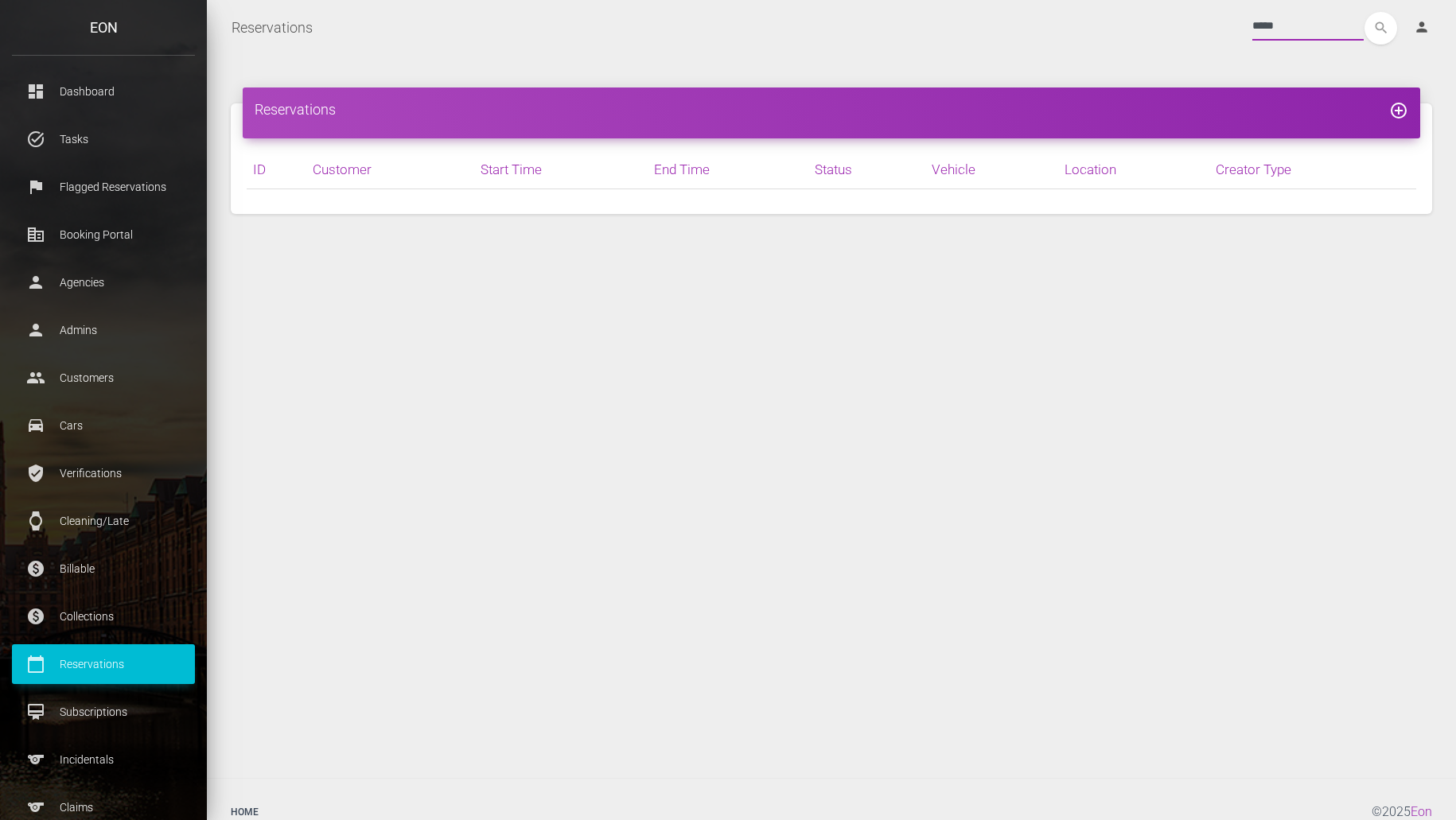
type input "*****"
click at [1365, 12] on button "search" at bounding box center [1381, 28] width 33 height 33
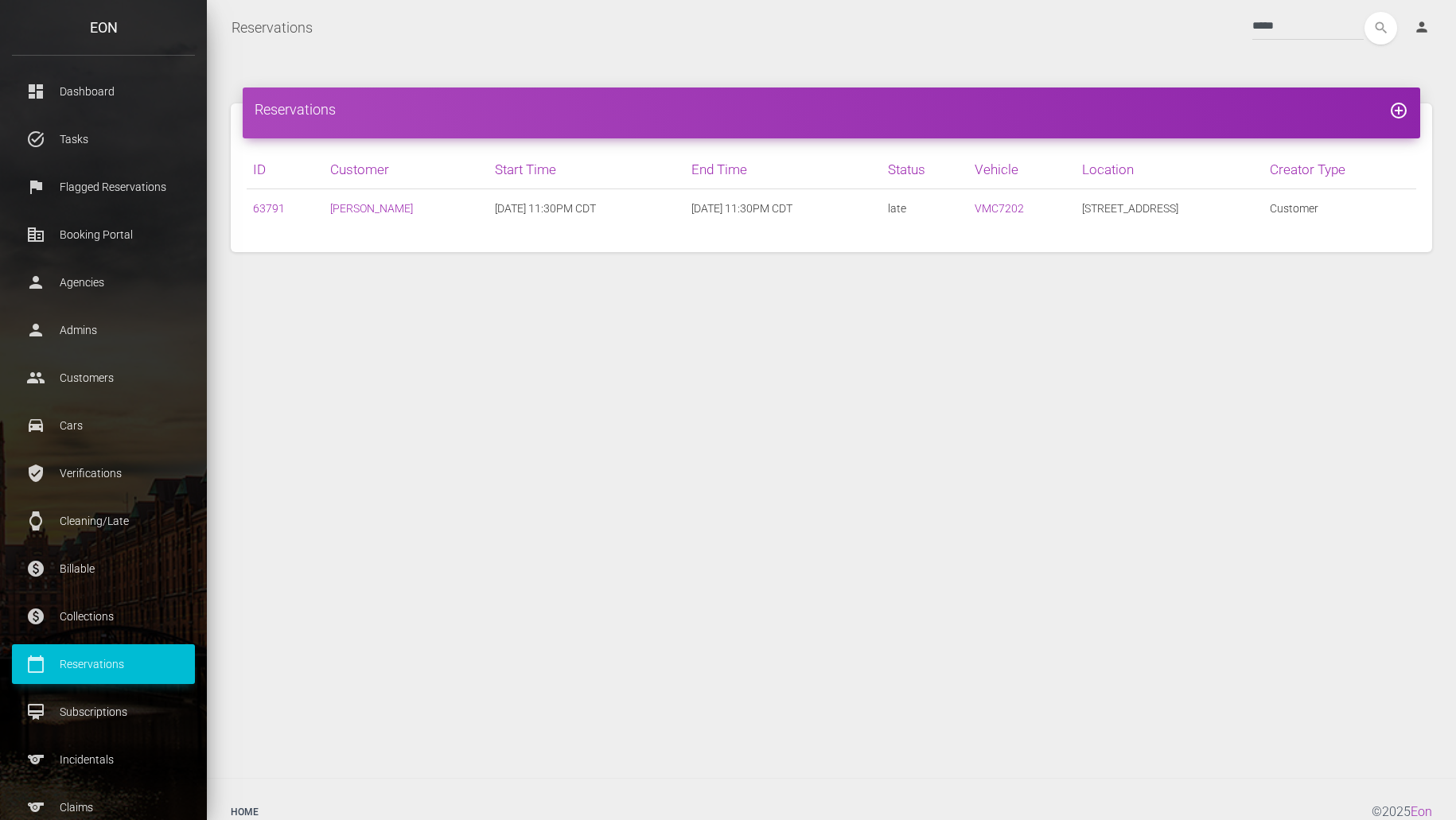
click at [787, 360] on div "Reservations add_circle_outline ID Customer Start Time End Time Status Vehicle …" at bounding box center [831, 417] width 1249 height 723
click at [264, 206] on link "63791" at bounding box center [269, 208] width 32 height 13
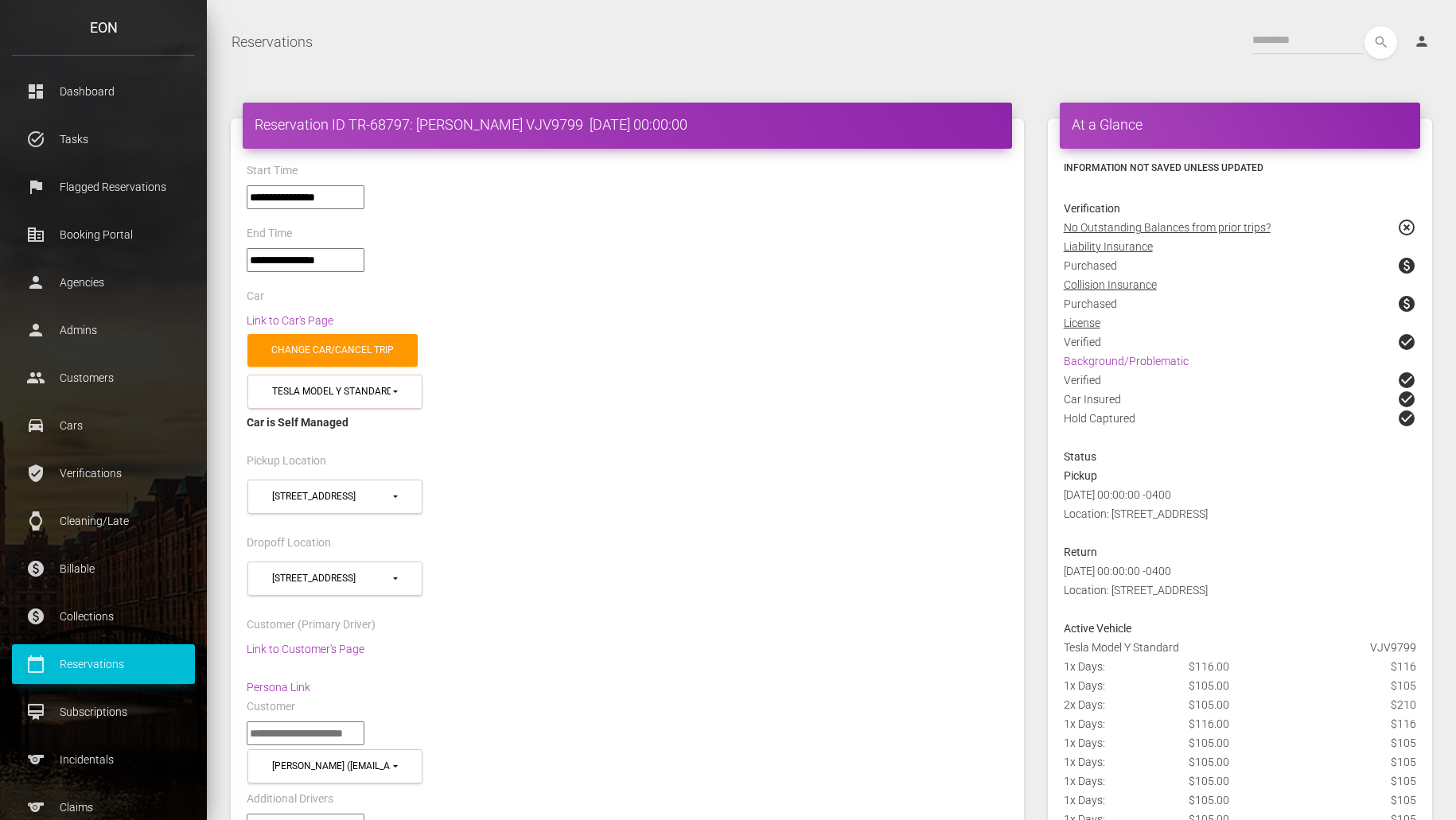
select select "*****"
select select
click at [866, 322] on div "Link to Car's Page" at bounding box center [627, 321] width 785 height 19
click at [1018, 368] on div "Change car/cancel trip" at bounding box center [627, 350] width 785 height 41
click at [993, 289] on div "Car" at bounding box center [627, 298] width 785 height 25
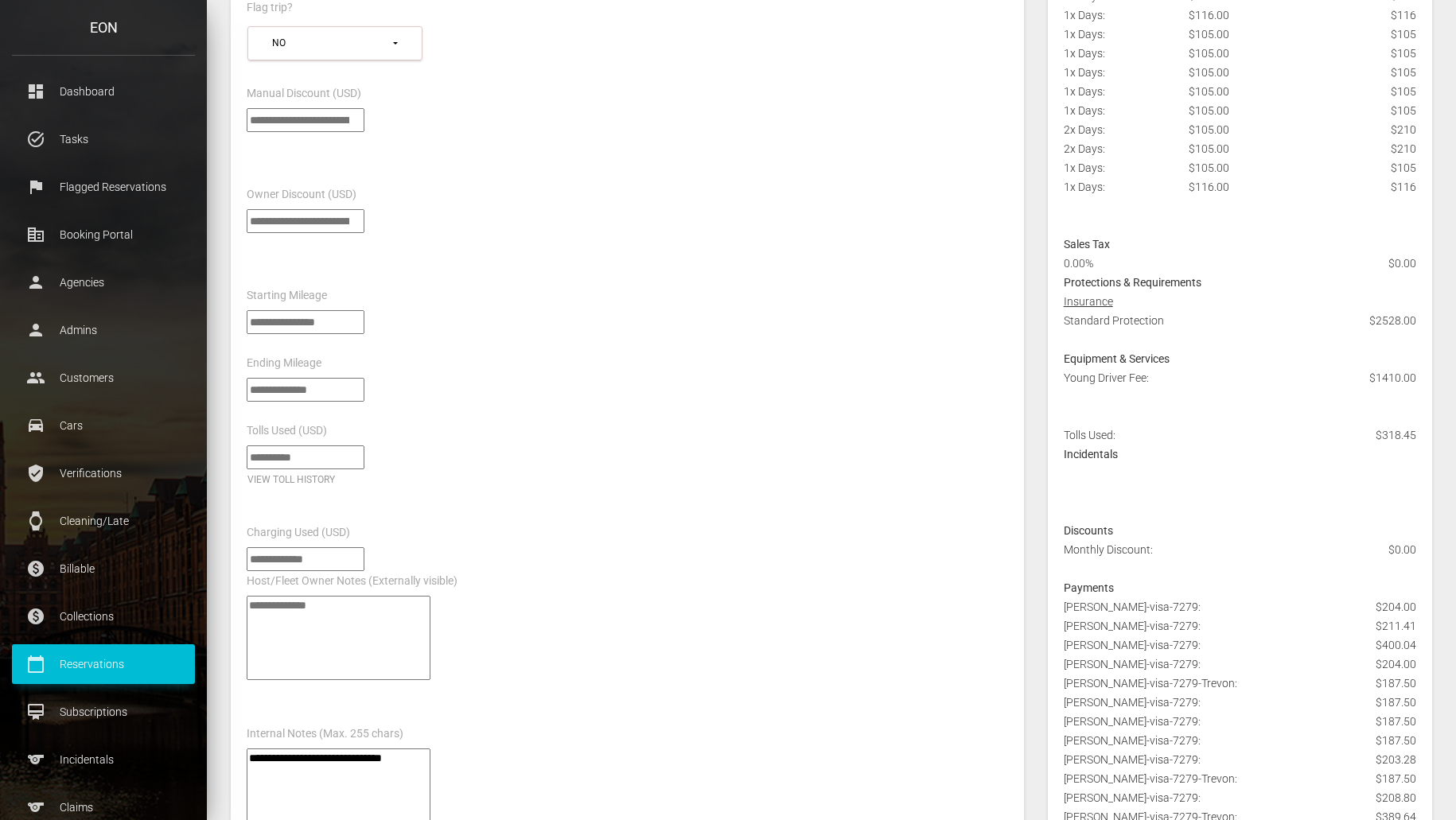
scroll to position [1263, 0]
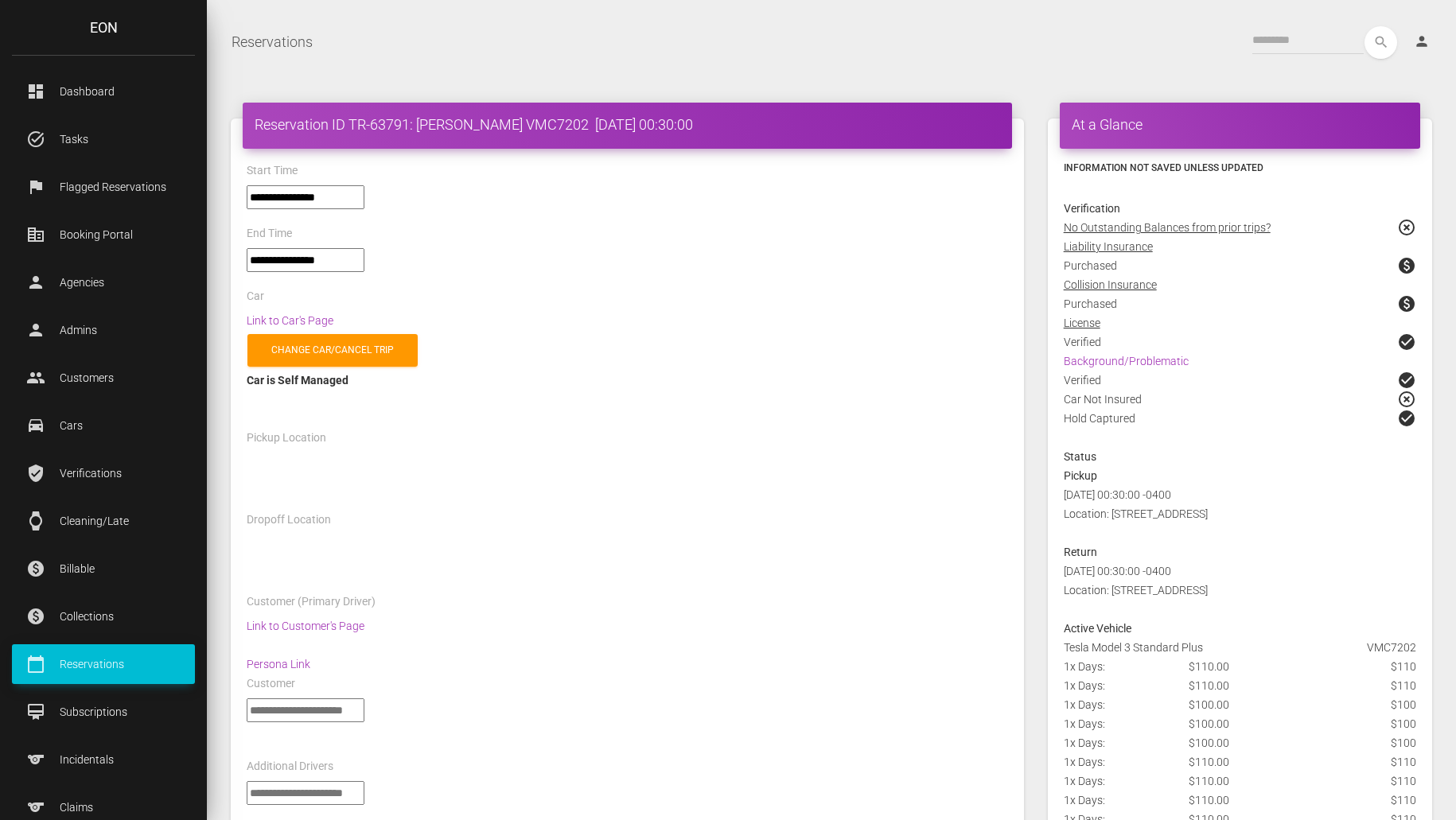
select select "*****"
select select
select select "*****"
select select
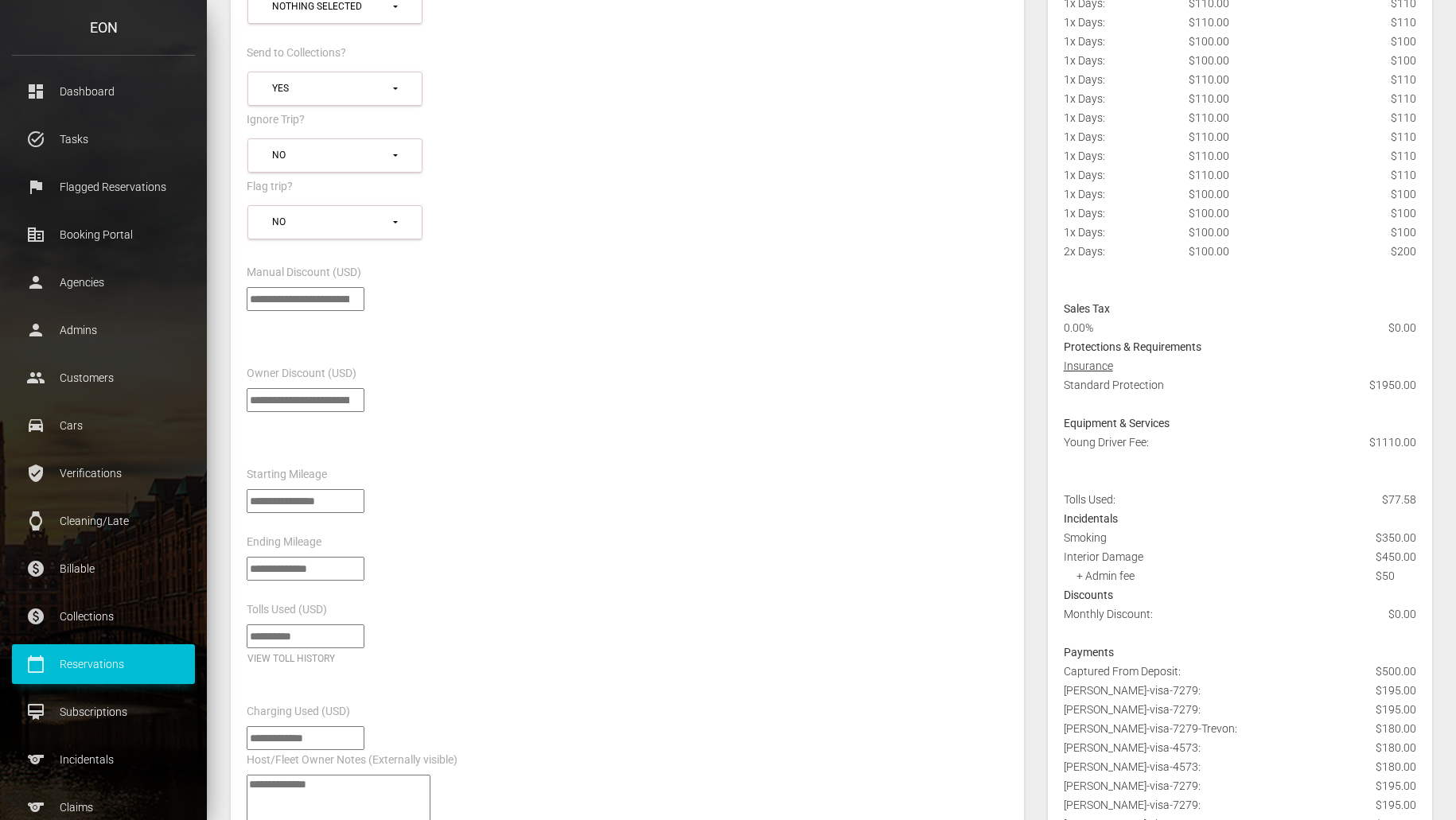
scroll to position [1087, 0]
click at [112, 764] on p "Incidentals" at bounding box center [103, 760] width 159 height 24
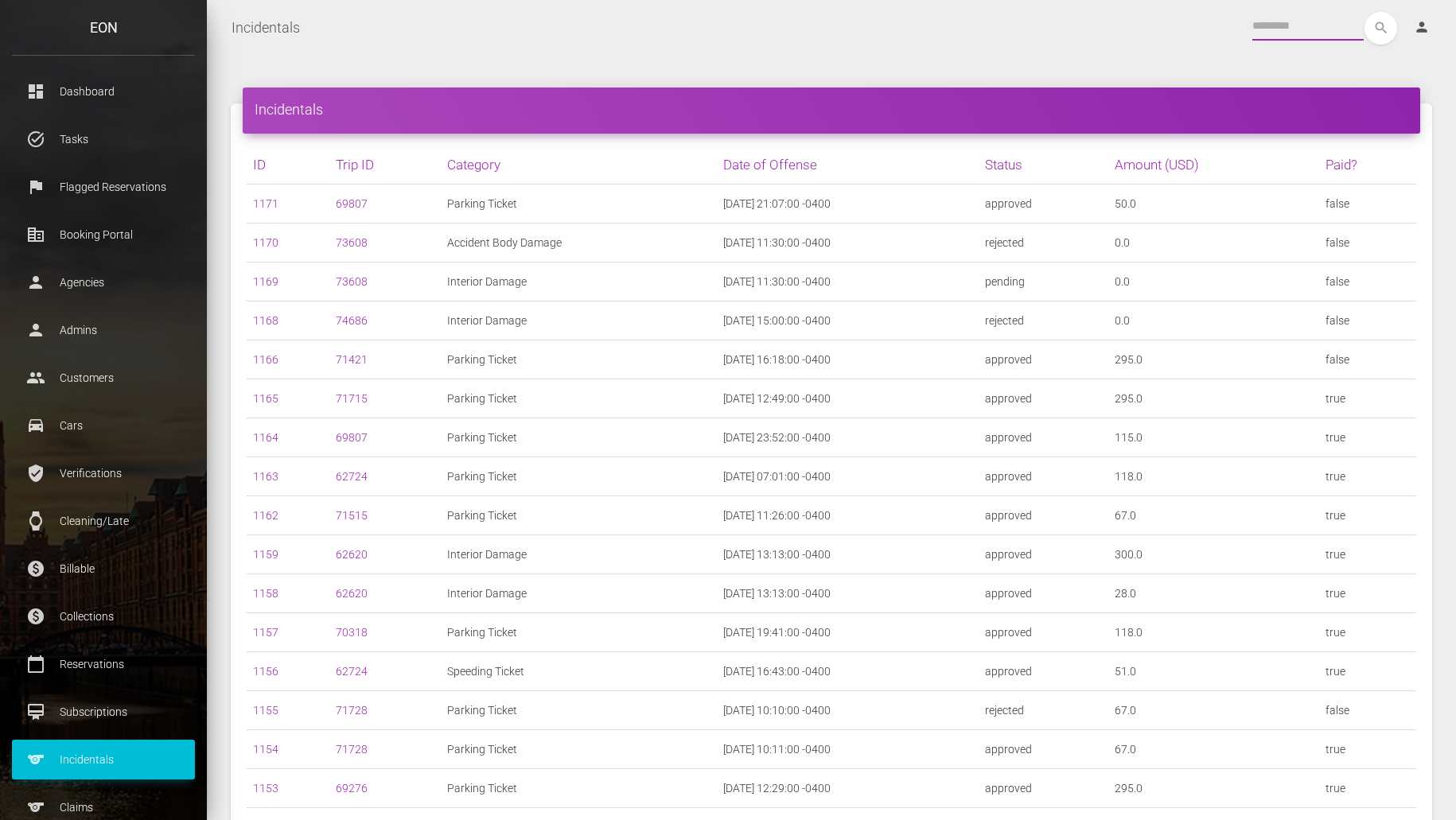
click at [1294, 20] on input "text" at bounding box center [1308, 26] width 112 height 29
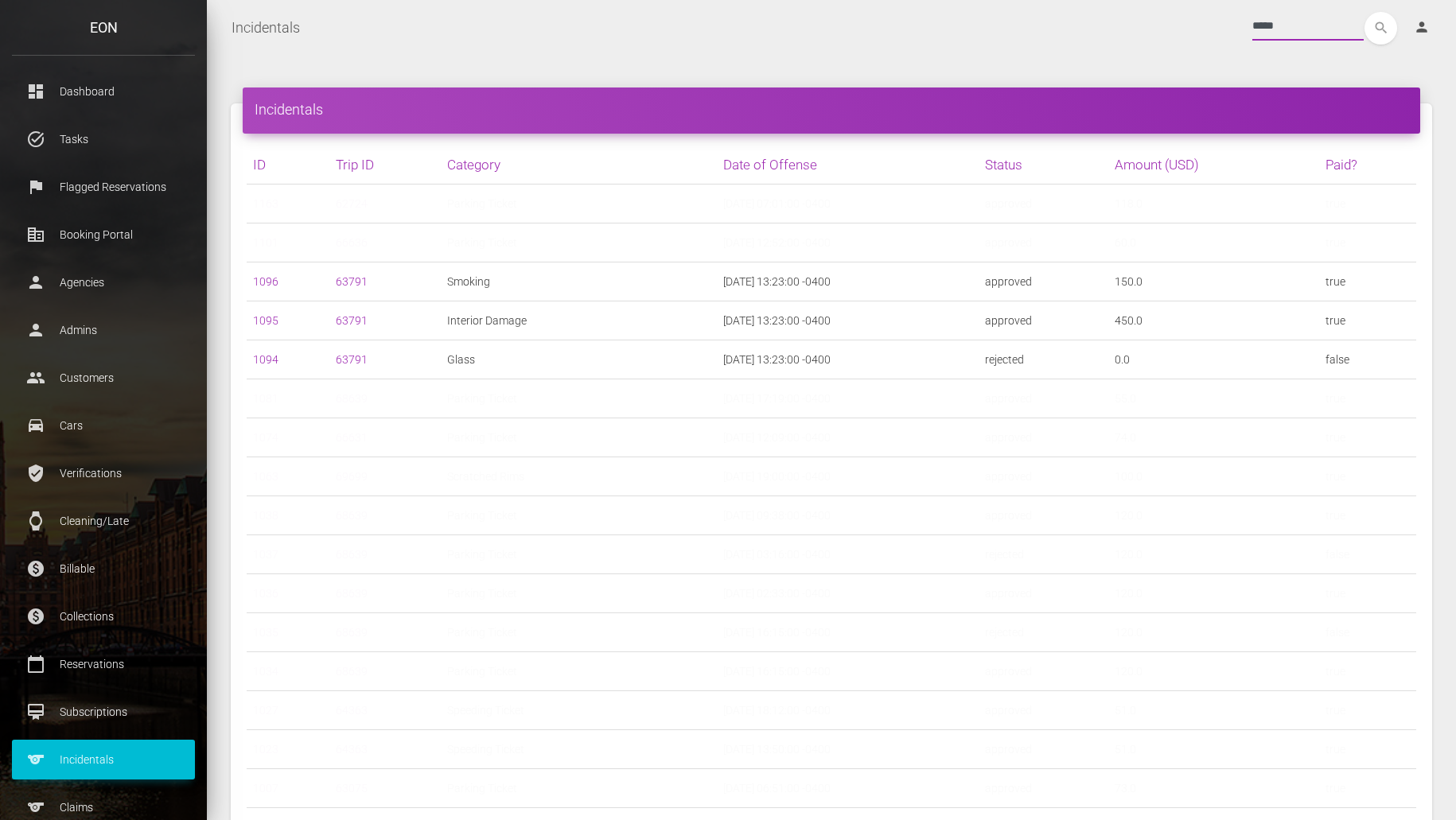
type input "*****"
click at [1365, 12] on button "search" at bounding box center [1381, 28] width 33 height 33
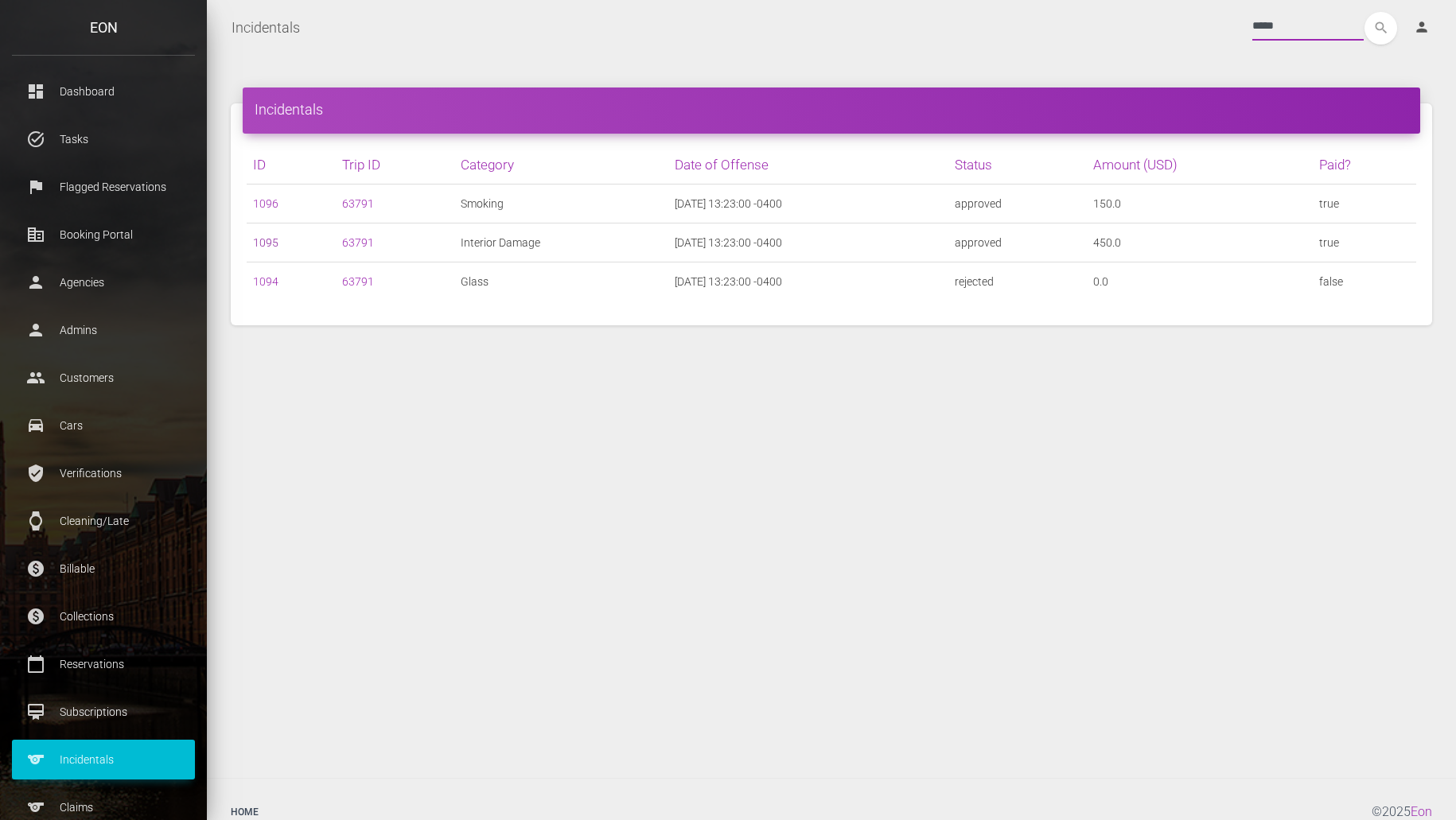
click at [262, 245] on link "1095" at bounding box center [266, 242] width 25 height 13
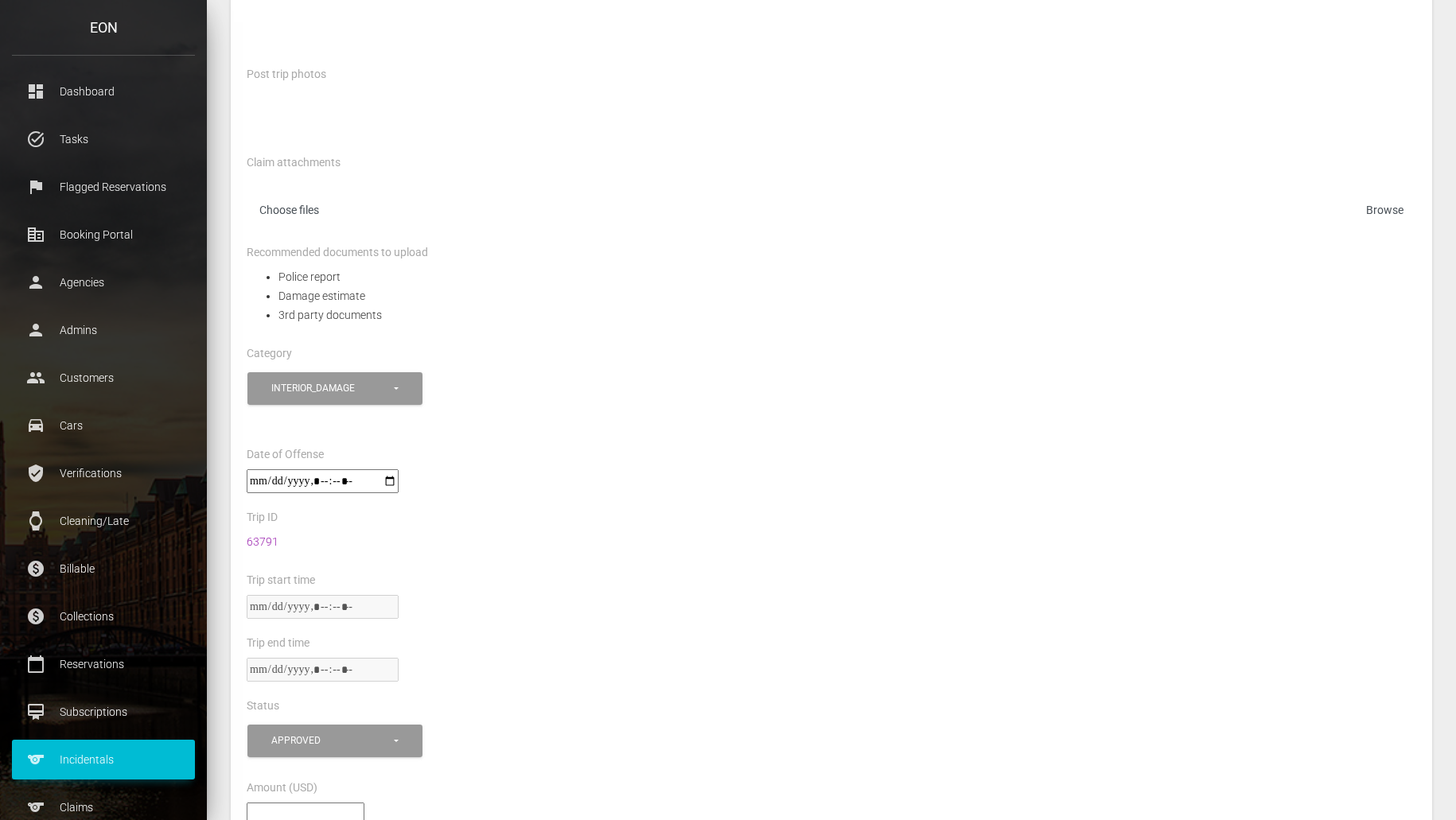
scroll to position [327, 0]
click at [978, 398] on div "**********" at bounding box center [831, 405] width 1193 height 76
click at [1107, 96] on div at bounding box center [831, 117] width 1193 height 58
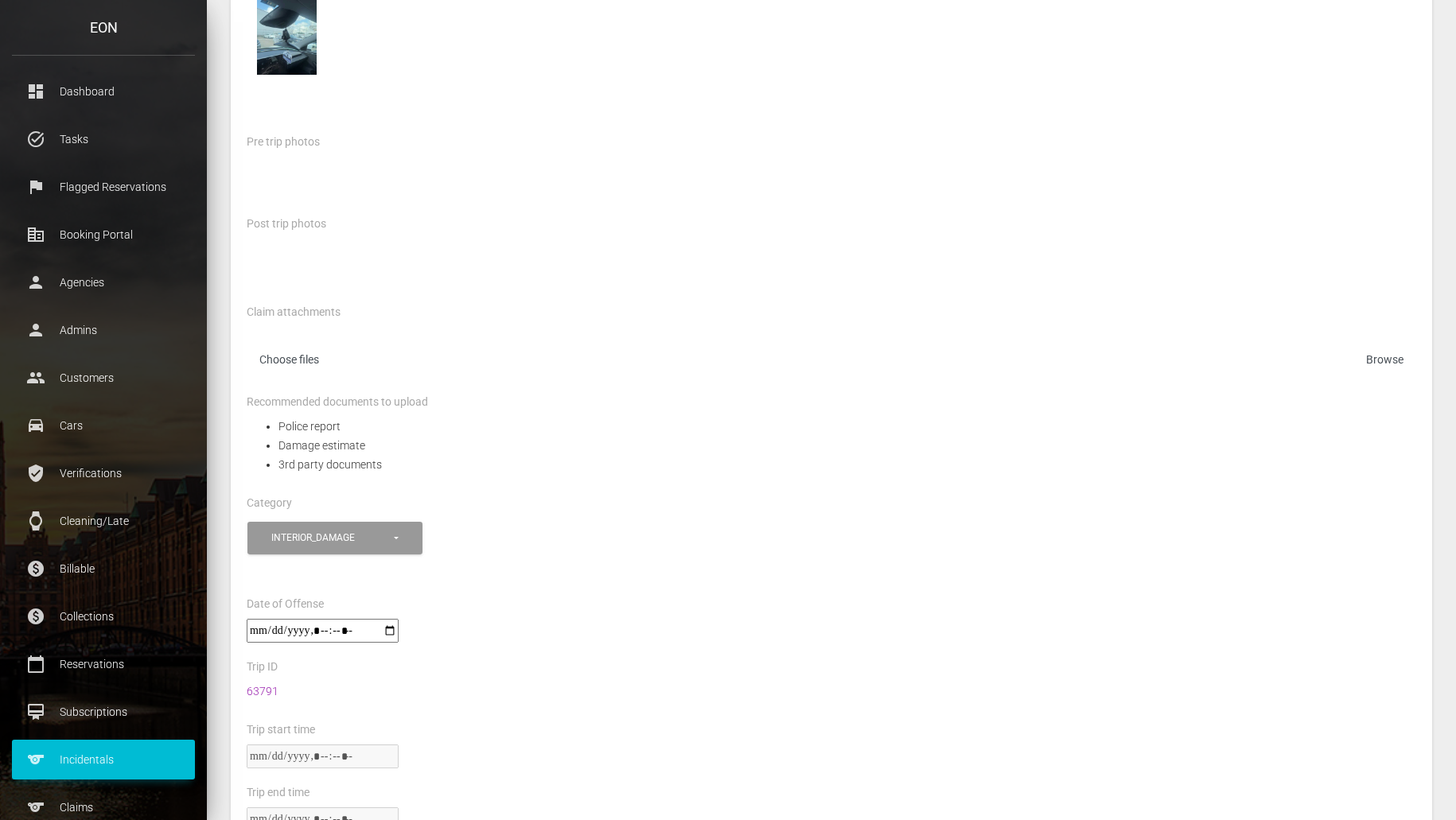
scroll to position [0, 0]
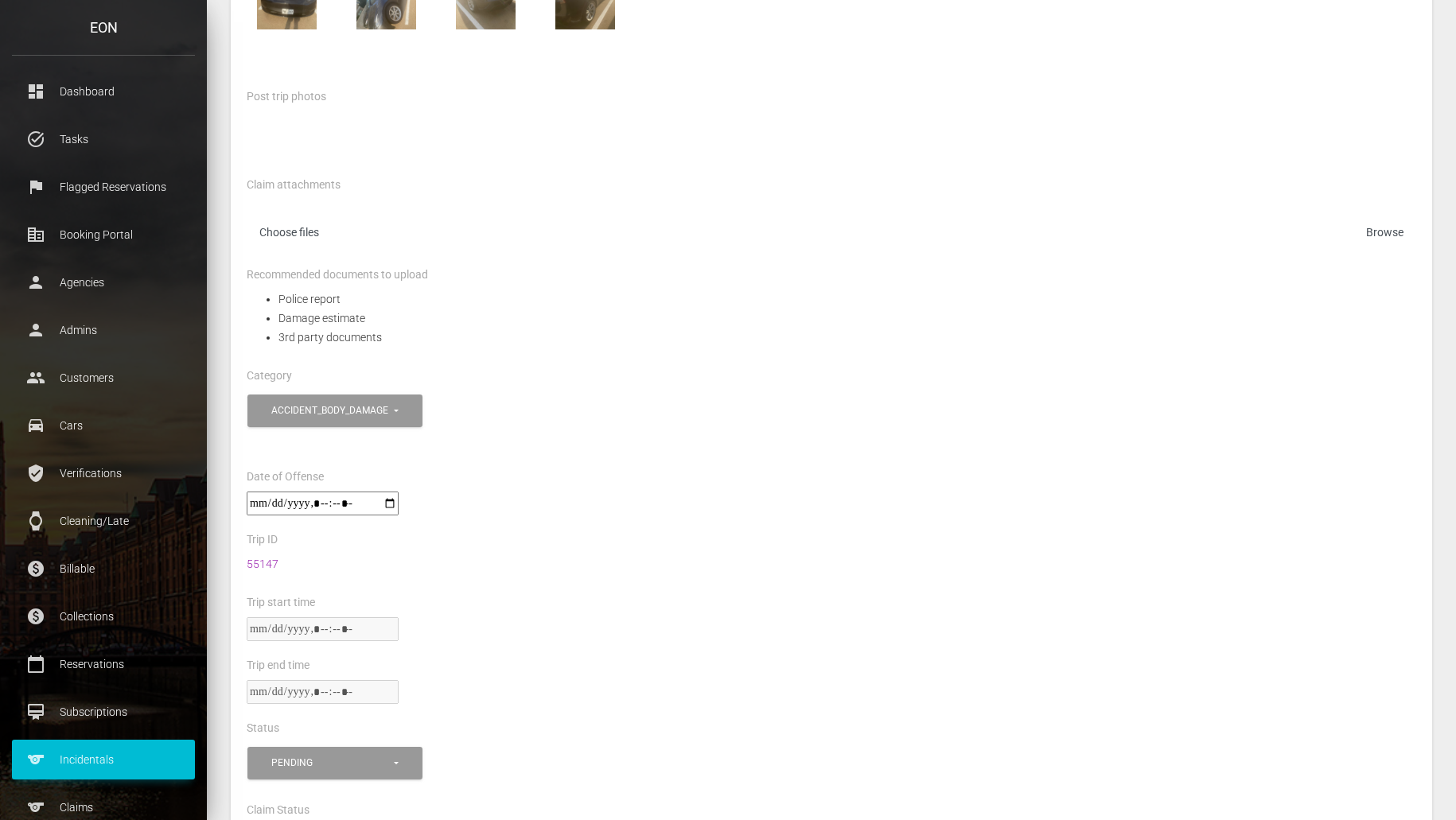
scroll to position [443, 0]
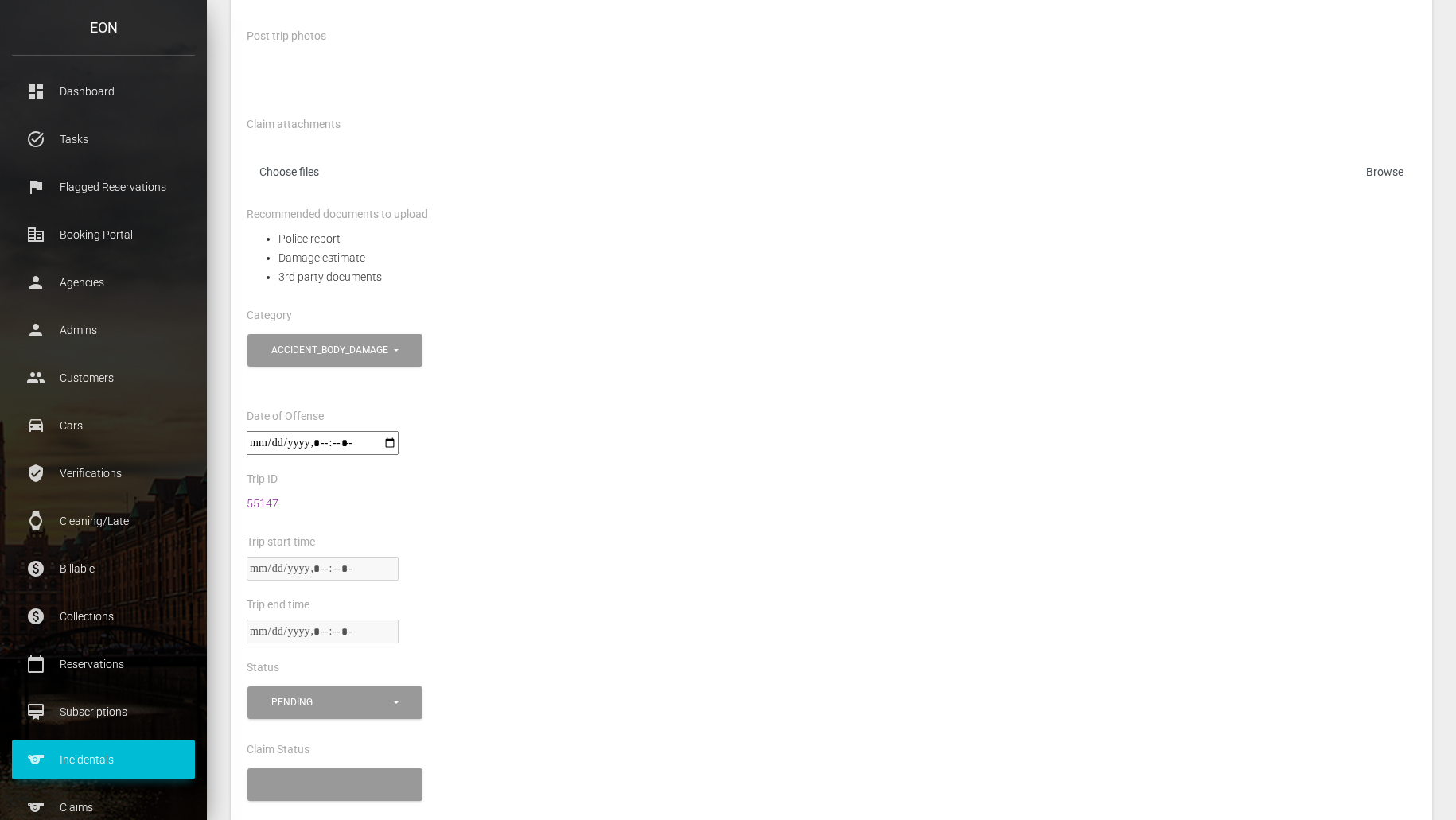
click at [265, 502] on link "55147" at bounding box center [262, 504] width 32 height 13
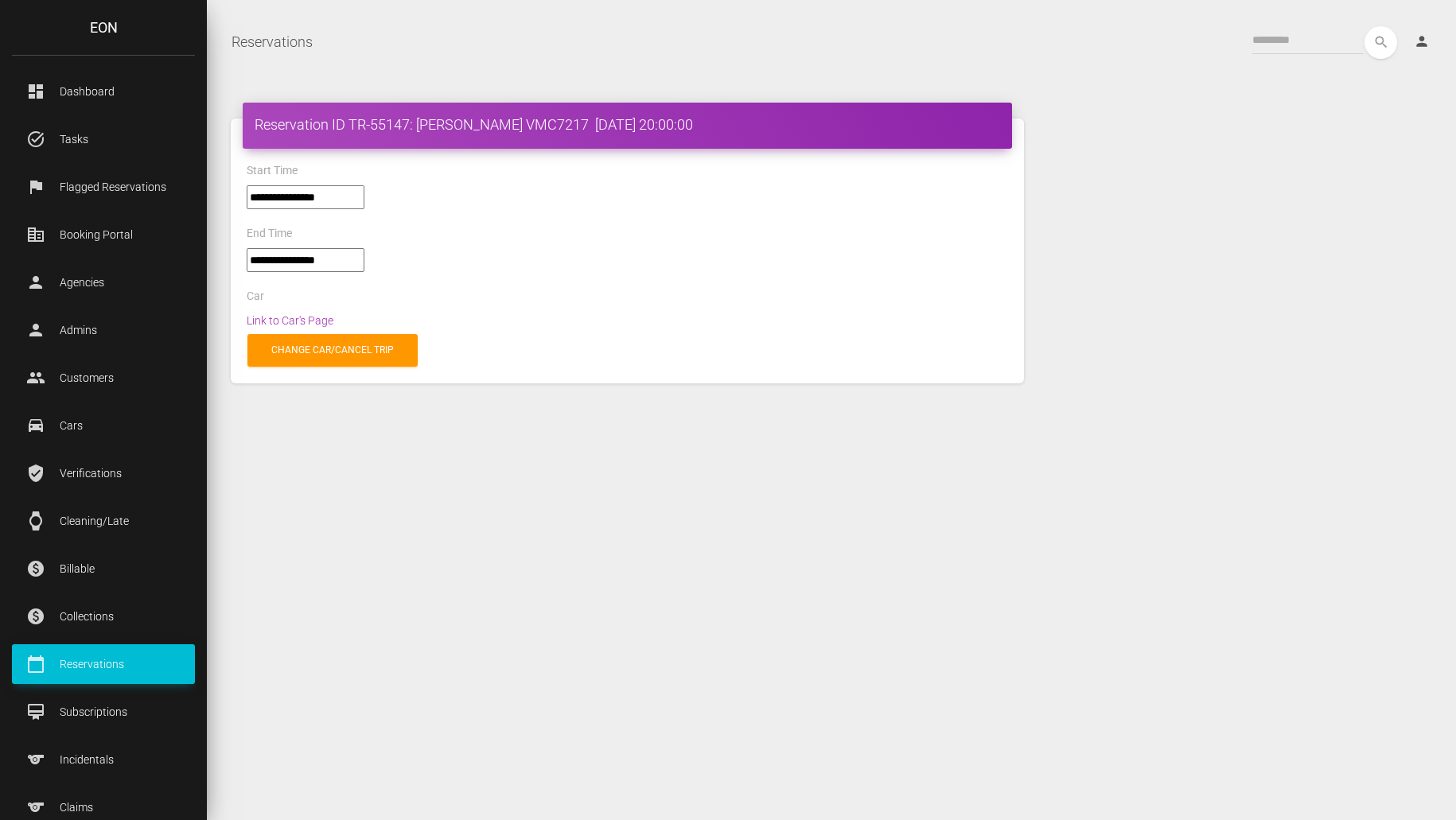
select select "*****"
select select
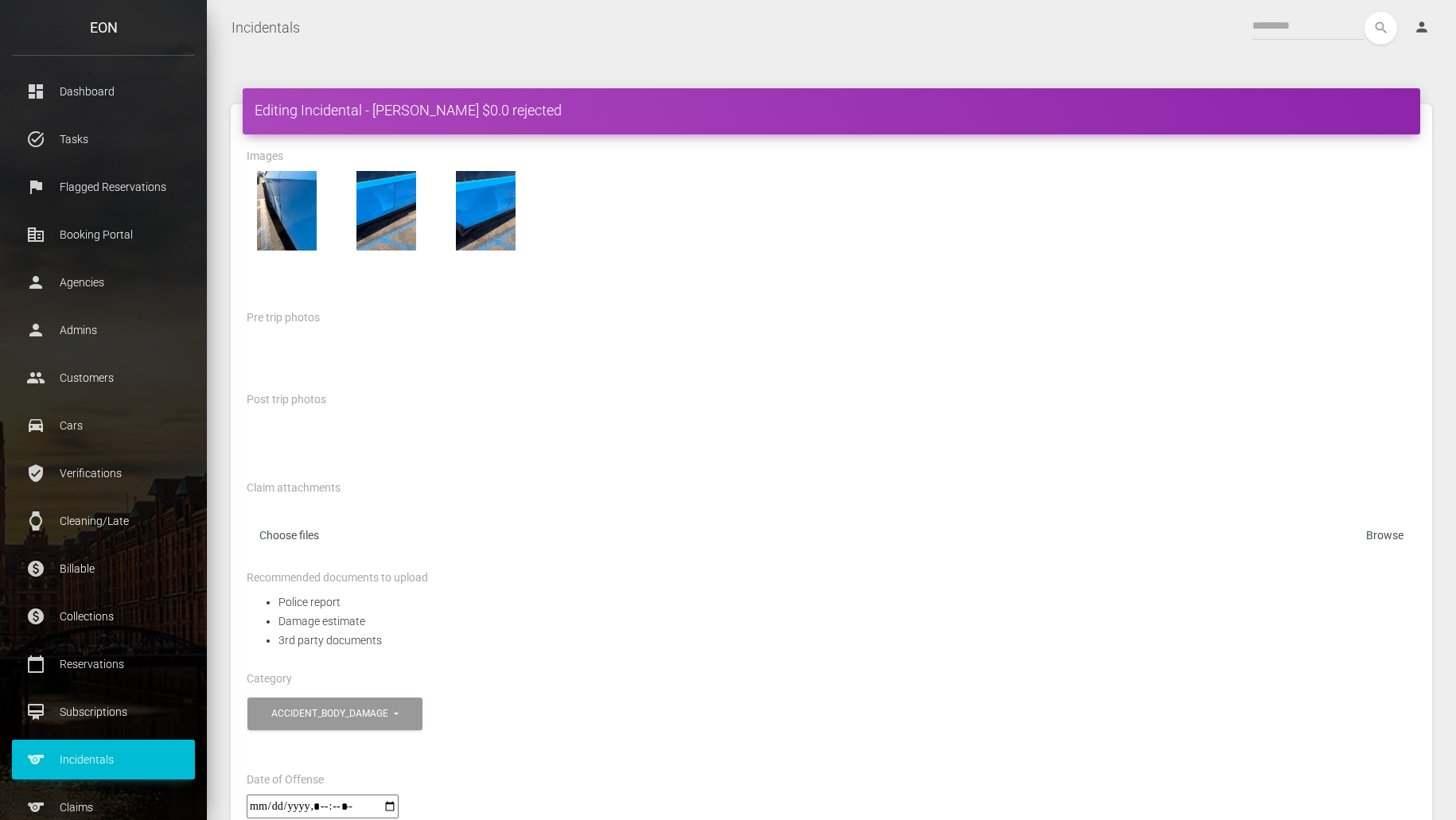
click at [761, 33] on div "search person Account Profile Settings Host Rights & Responsibilities Log out" at bounding box center [878, 28] width 1131 height 33
click at [93, 766] on p "Incidentals" at bounding box center [103, 760] width 159 height 24
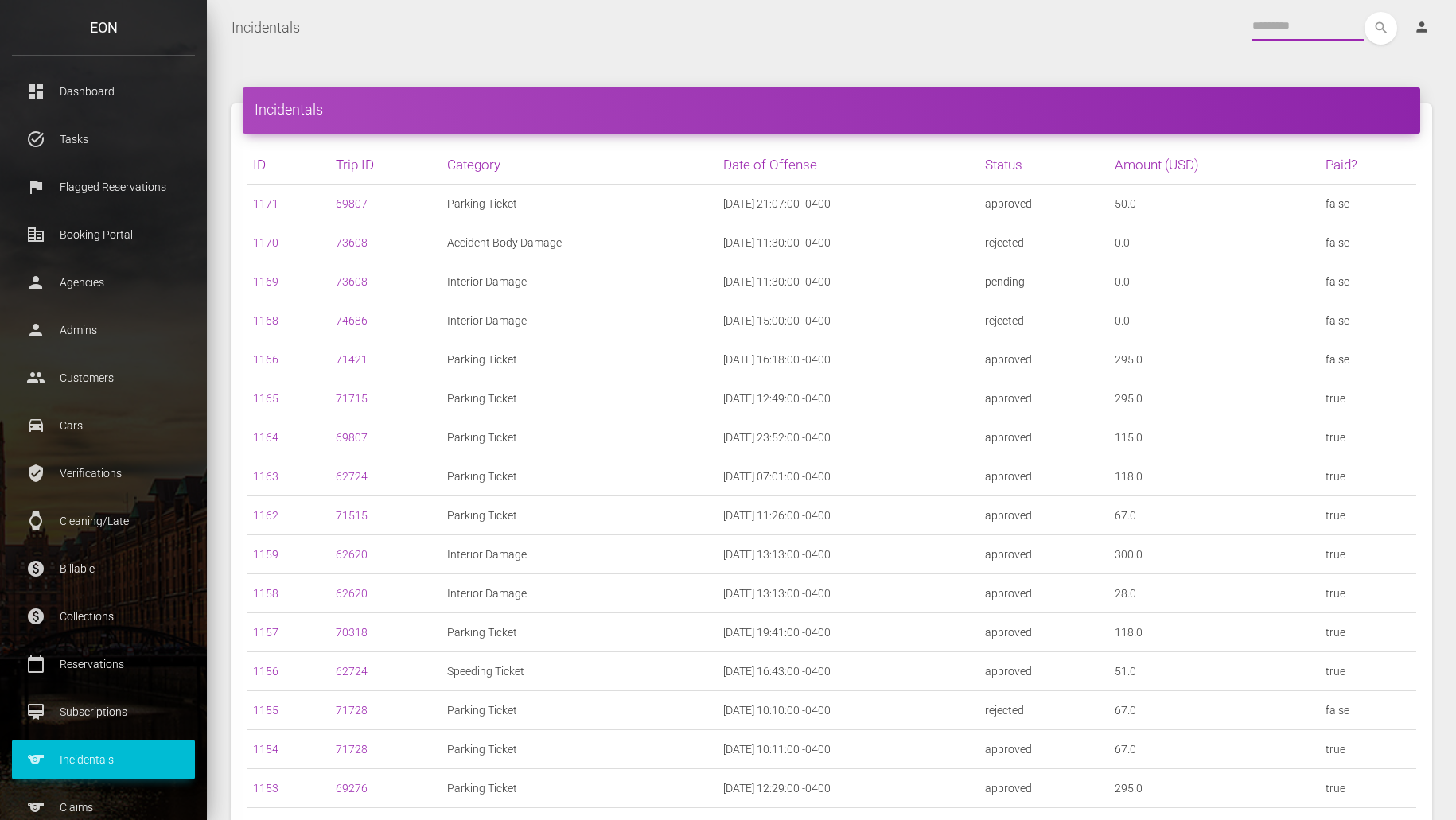
click at [1265, 19] on input "text" at bounding box center [1308, 26] width 112 height 29
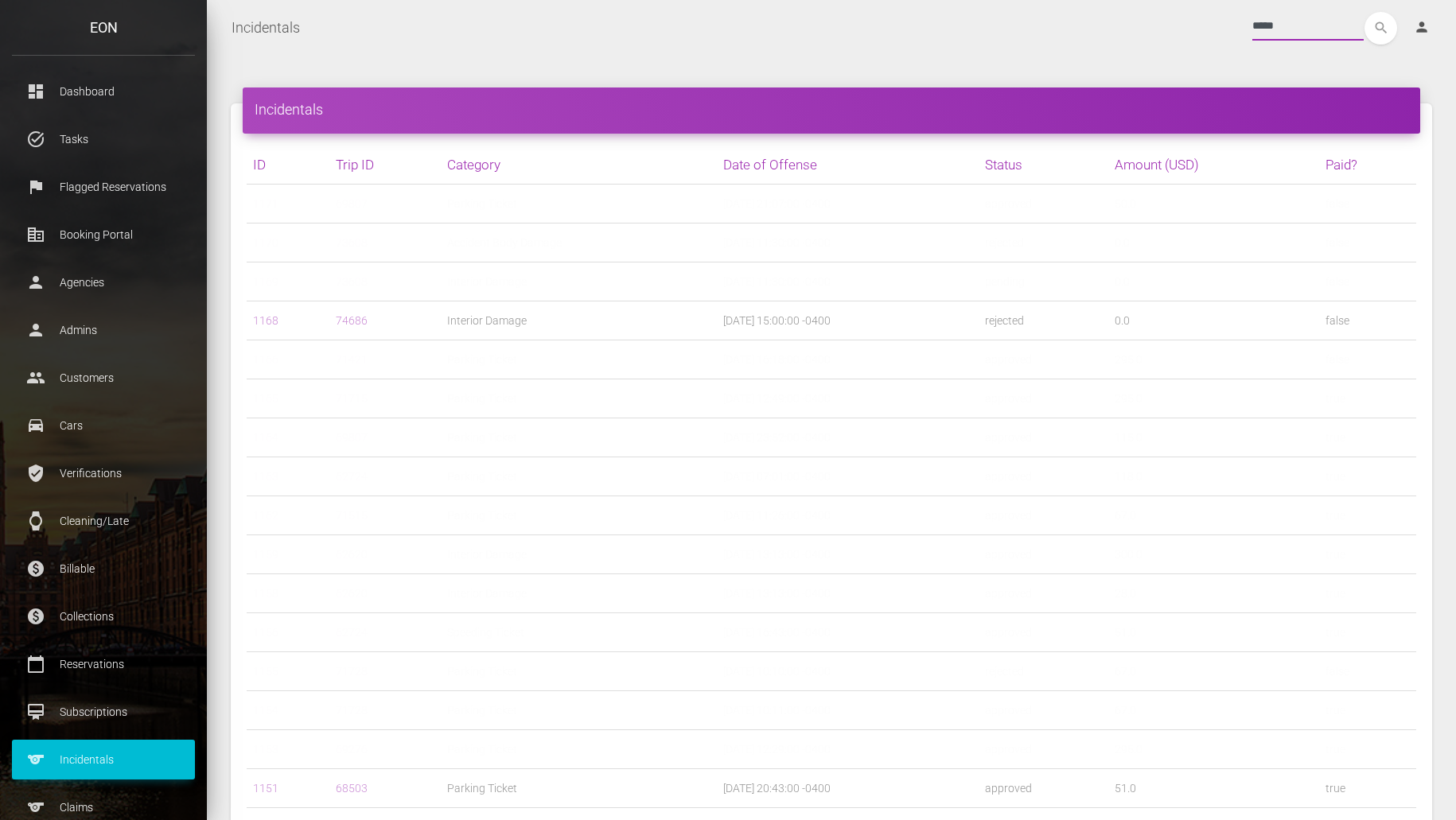
type input "*****"
click at [1365, 12] on button "search" at bounding box center [1381, 28] width 33 height 33
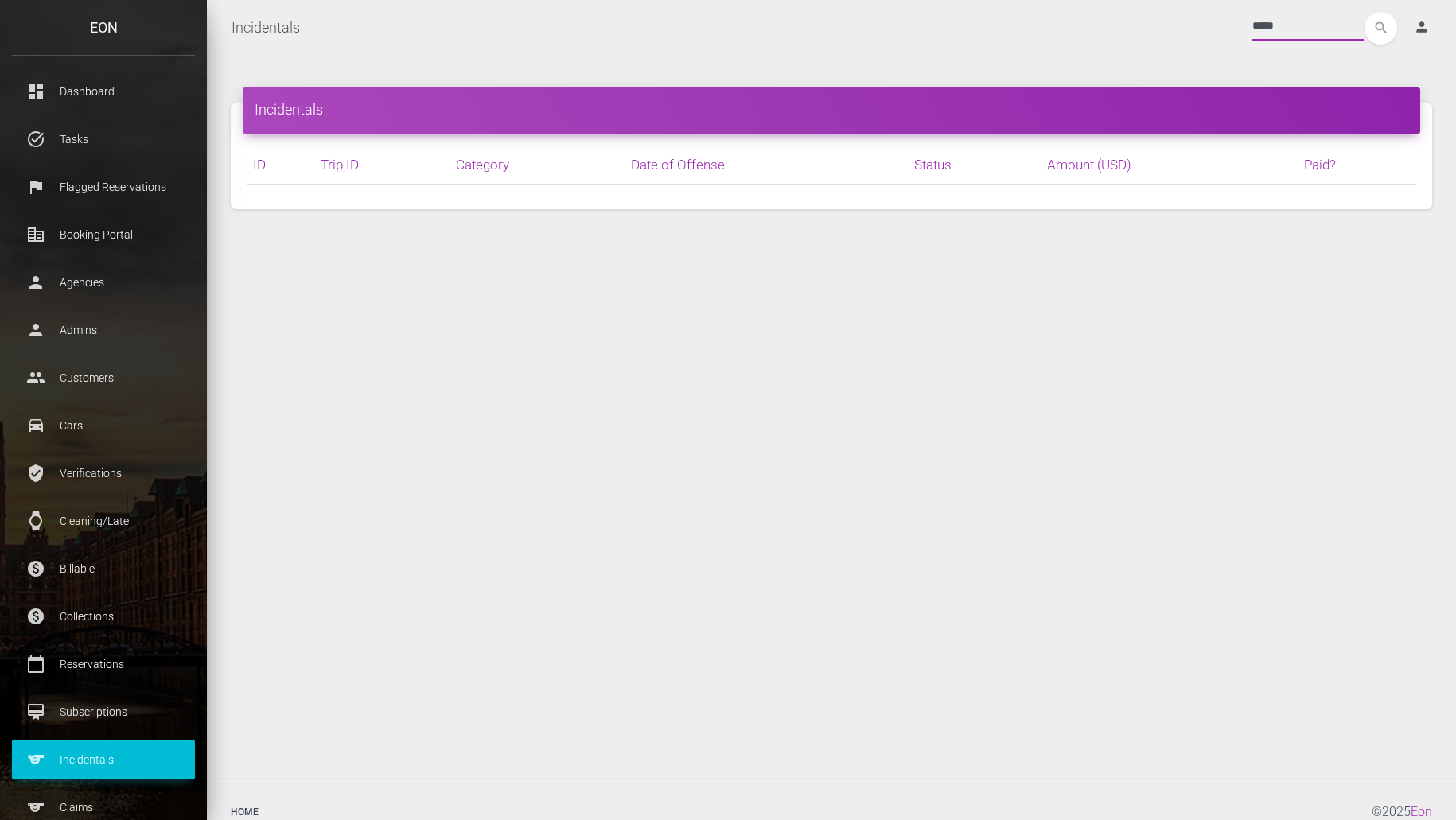
click at [1018, 58] on div "Incidentals ID Trip ID Category Date of Offense Status Amount (USD) Paid? 1171 …" at bounding box center [831, 417] width 1249 height 723
click at [1315, 31] on input "*****" at bounding box center [1308, 26] width 112 height 29
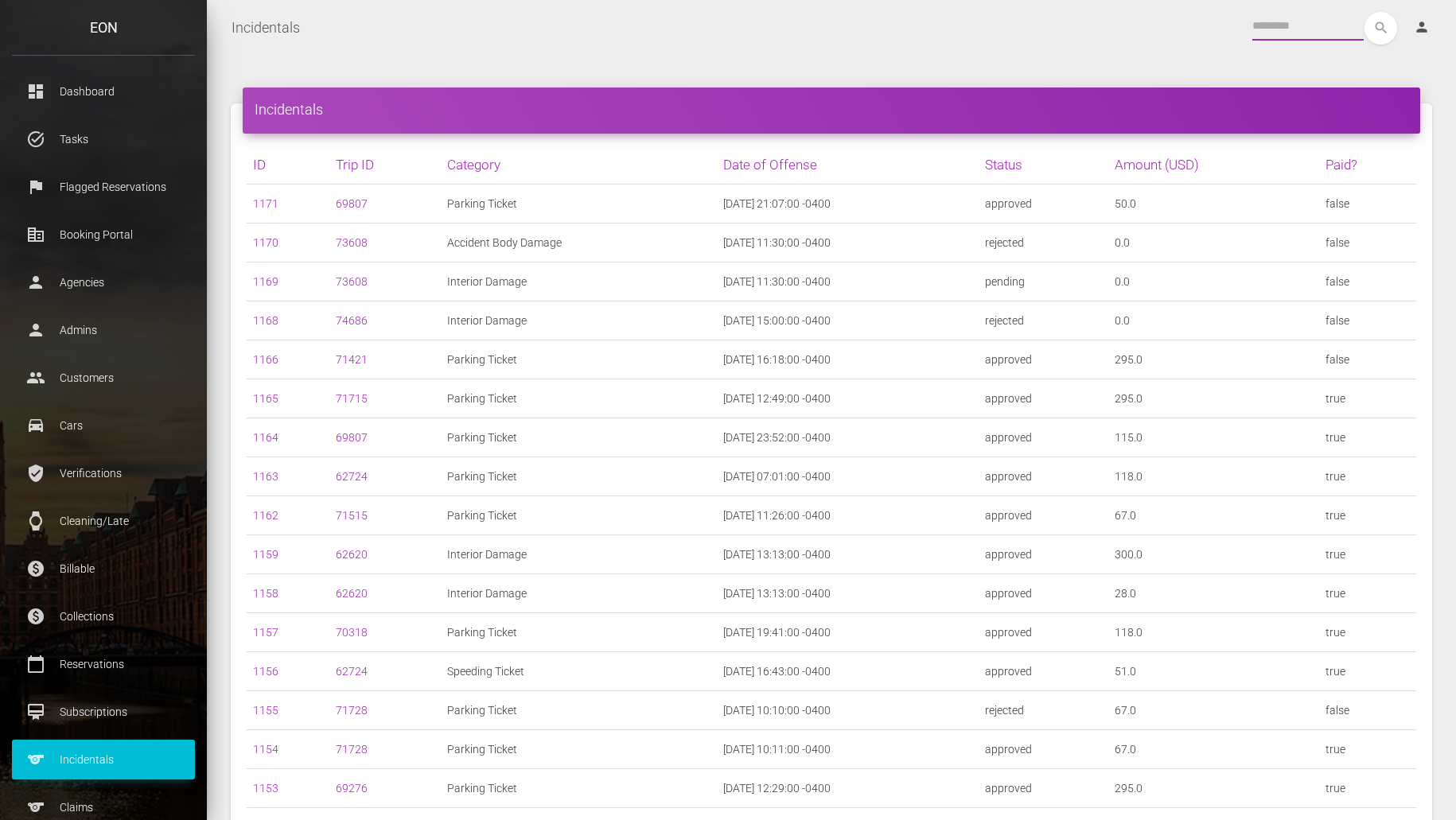
click at [1365, 12] on button "search" at bounding box center [1381, 28] width 33 height 33
click at [1283, 33] on input "text" at bounding box center [1308, 26] width 112 height 29
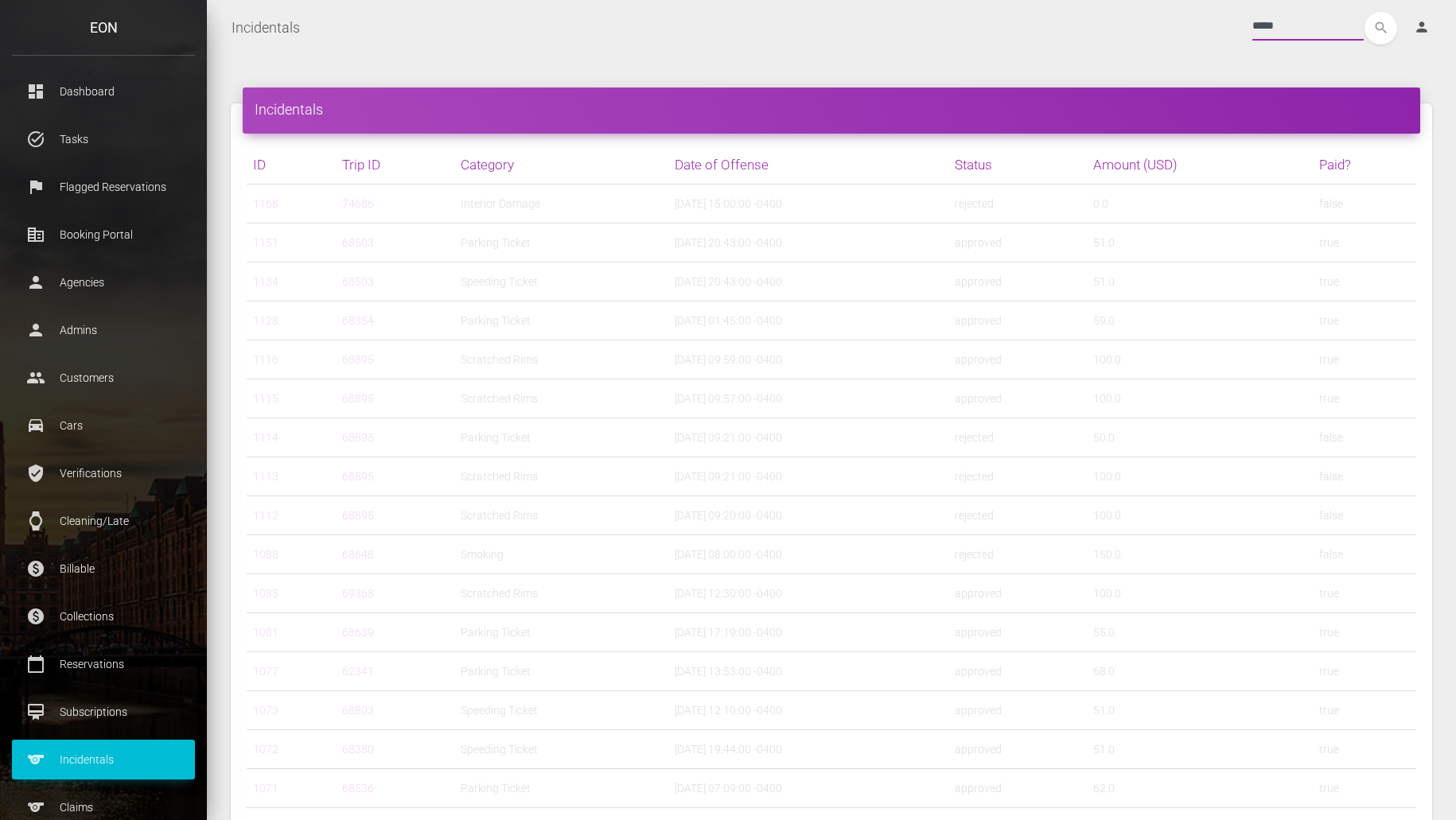
type input "*****"
click at [1365, 12] on button "search" at bounding box center [1381, 28] width 33 height 33
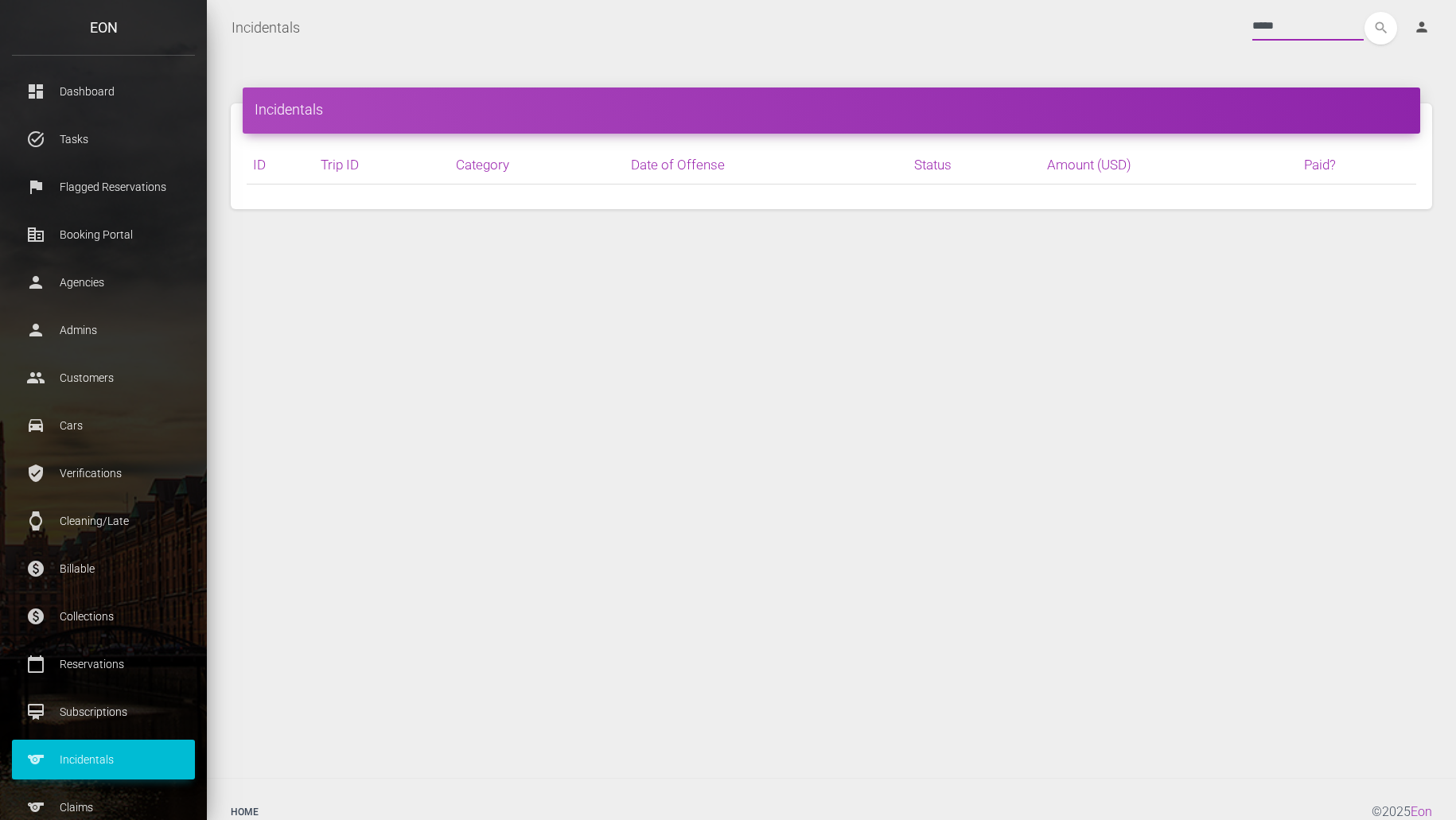
drag, startPoint x: 1289, startPoint y: 25, endPoint x: 1178, endPoint y: 16, distance: 111.4
click at [1179, 16] on div "***** search person Account Profile Settings Host Rights & Responsibilities Log…" at bounding box center [878, 28] width 1131 height 33
